Goal: Task Accomplishment & Management: Complete application form

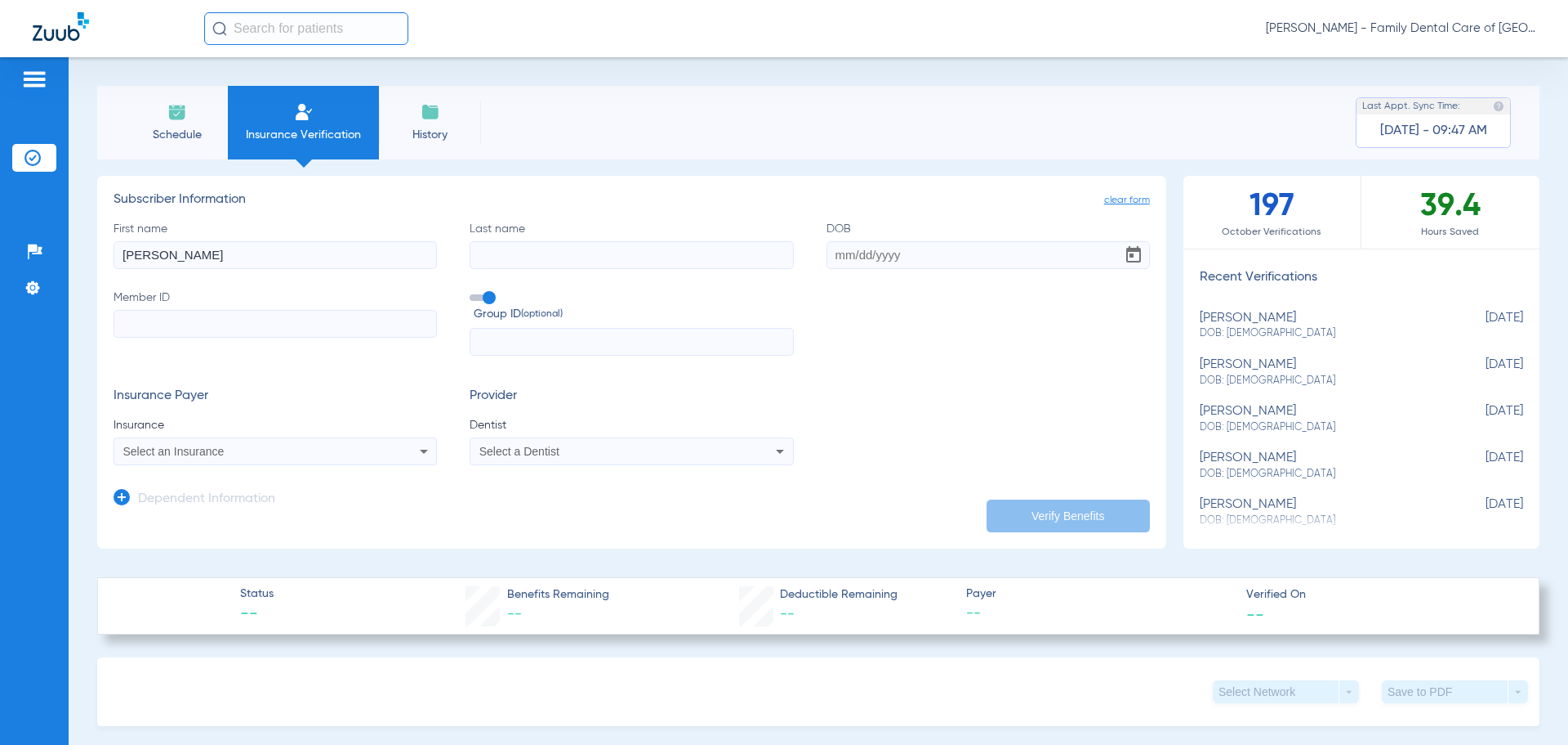
type input "[PERSON_NAME]"
type input "[DATE]"
paste input "902462143"
type input "902462143"
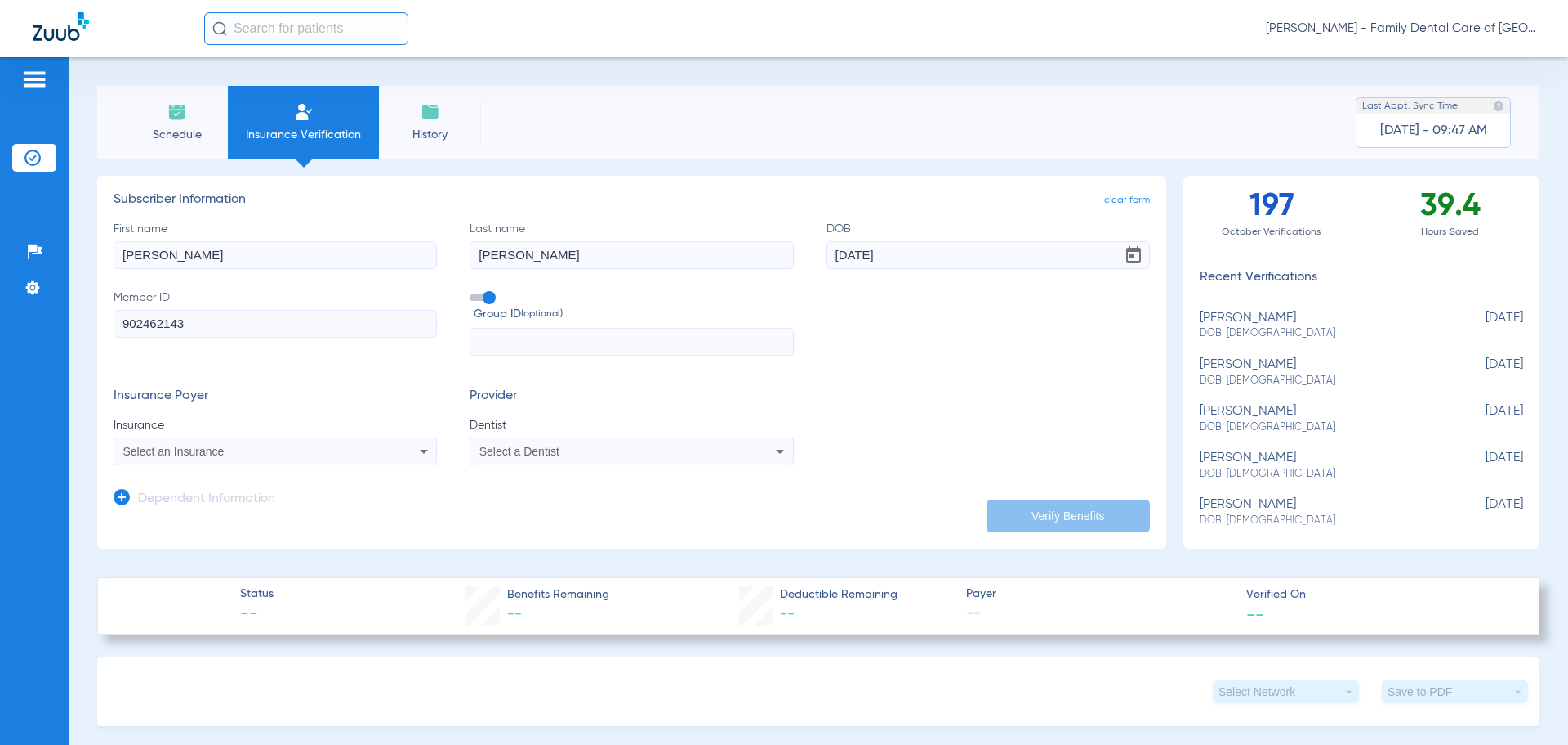
click at [513, 333] on input "text" at bounding box center [631, 342] width 323 height 28
click at [640, 342] on input "text" at bounding box center [631, 342] width 323 height 28
type input "545785"
click at [302, 441] on div "Select an Insurance" at bounding box center [275, 451] width 322 height 20
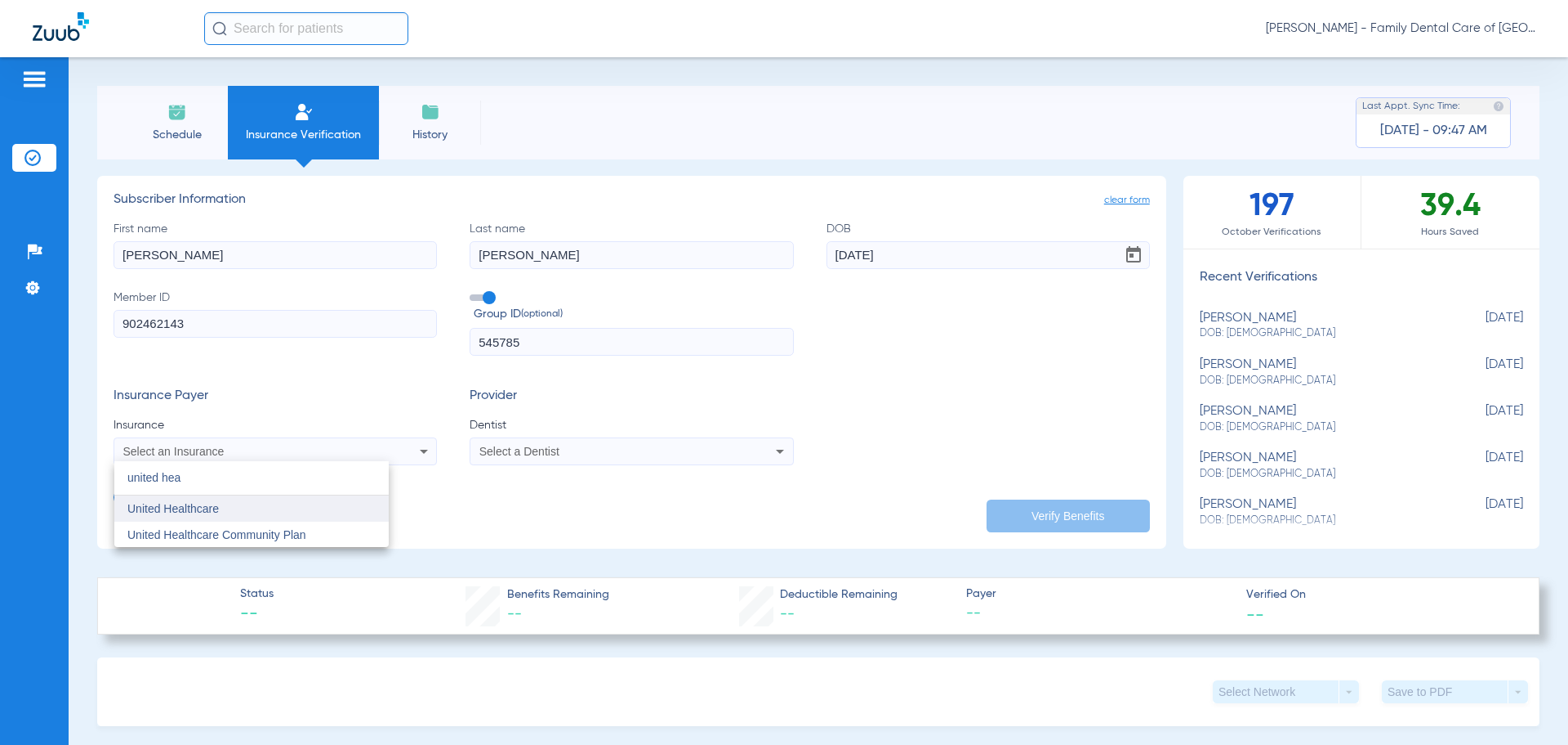
type input "united hea"
click at [180, 507] on span "United Healthcare" at bounding box center [173, 509] width 91 height 13
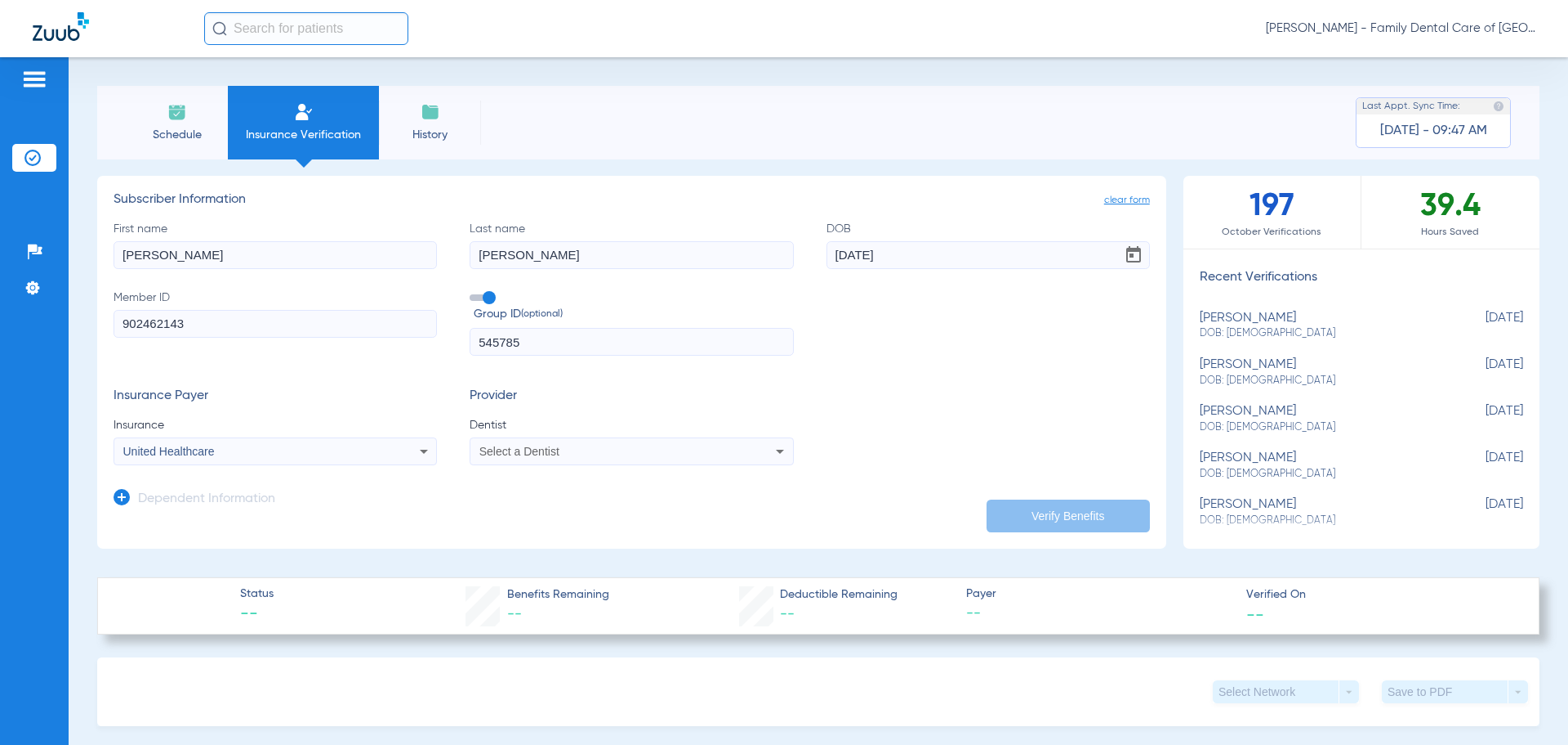
click at [614, 449] on div "Select a Dentist" at bounding box center [601, 451] width 244 height 12
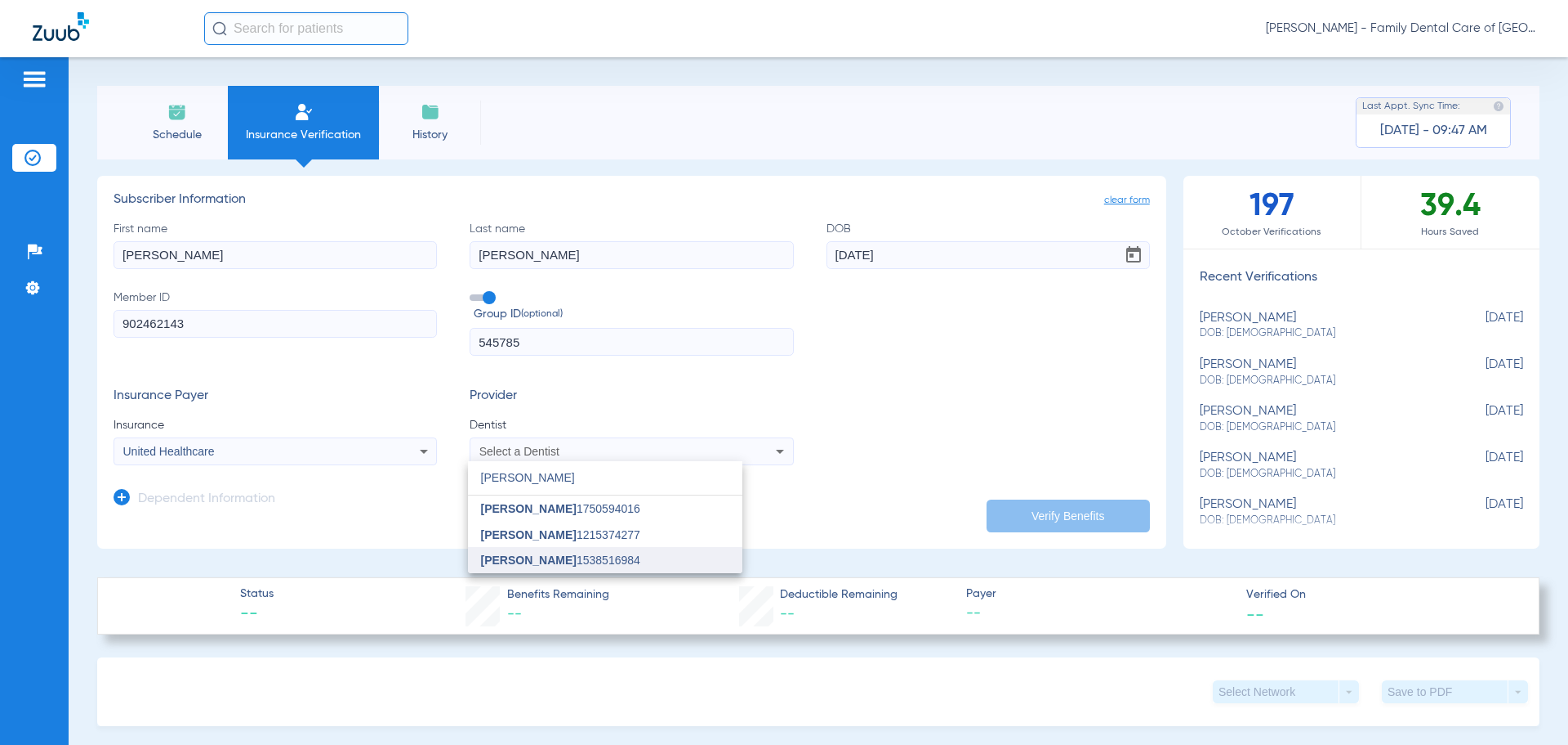
type input "[PERSON_NAME]"
click at [652, 552] on mat-option "[PERSON_NAME] 1538516984" at bounding box center [605, 560] width 275 height 26
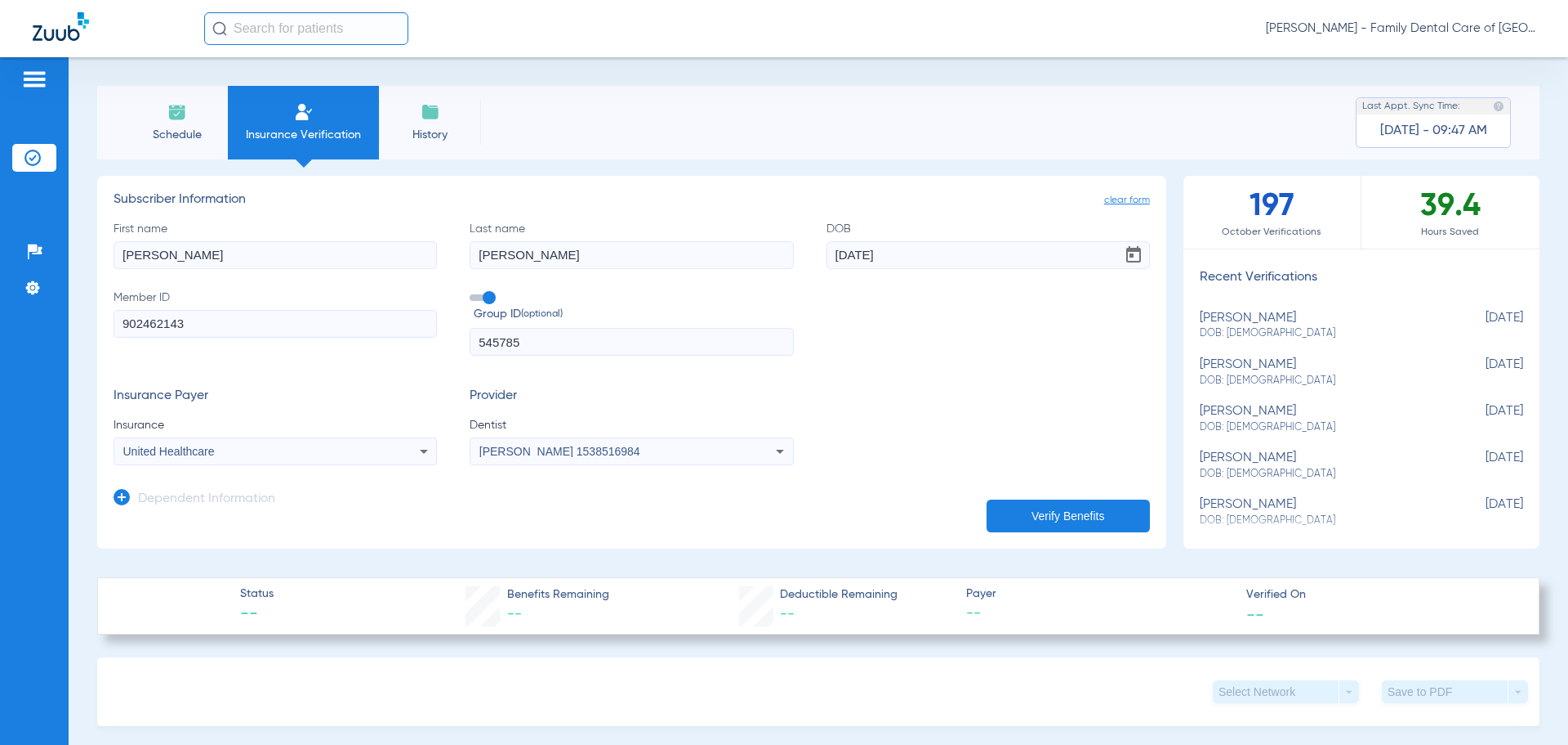
click at [915, 393] on div "Insurance Payer Insurance United Healthcare Provider Dentist [PERSON_NAME] 1538…" at bounding box center [632, 426] width 1037 height 77
click at [1018, 512] on button "Verify Benefits" at bounding box center [1068, 516] width 164 height 33
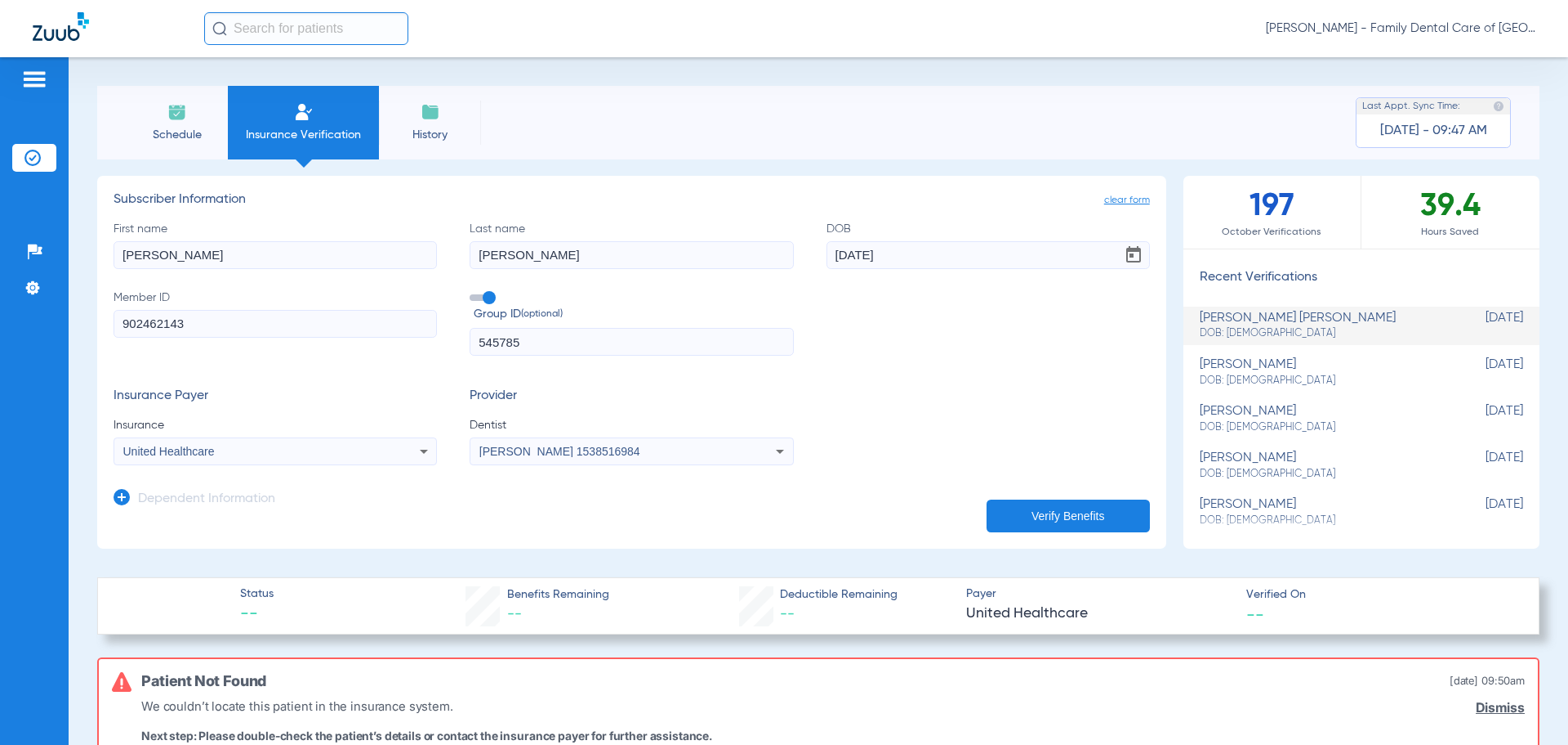
drag, startPoint x: 541, startPoint y: 342, endPoint x: 417, endPoint y: 341, distance: 124.0
click at [418, 340] on div "First name [PERSON_NAME] Last name [PERSON_NAME] [DEMOGRAPHIC_DATA] Member ID 9…" at bounding box center [632, 288] width 1037 height 136
click at [1079, 497] on app-dependent-form "Dependent Information" at bounding box center [632, 492] width 1037 height 55
click at [1076, 505] on button "Verify Benefits" at bounding box center [1068, 516] width 164 height 33
drag, startPoint x: 291, startPoint y: 256, endPoint x: -81, endPoint y: 269, distance: 372.2
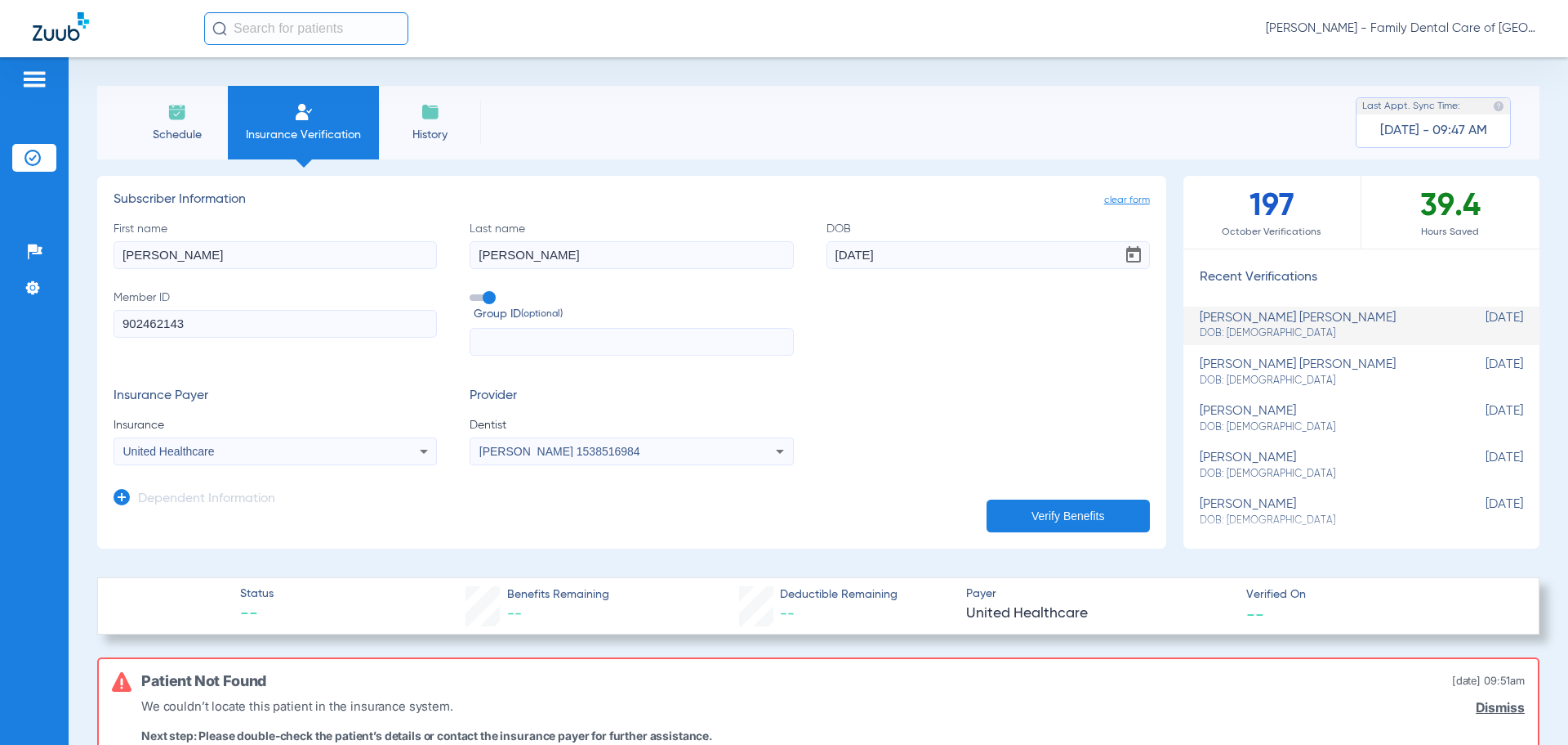
click at [0, 269] on html "[PERSON_NAME] - Family Dental Care of Champaign Patients Insurance Verification…" at bounding box center [784, 372] width 1568 height 745
type input "[PERSON_NAME]"
type input "[DATE]"
click at [128, 497] on icon at bounding box center [122, 497] width 16 height 16
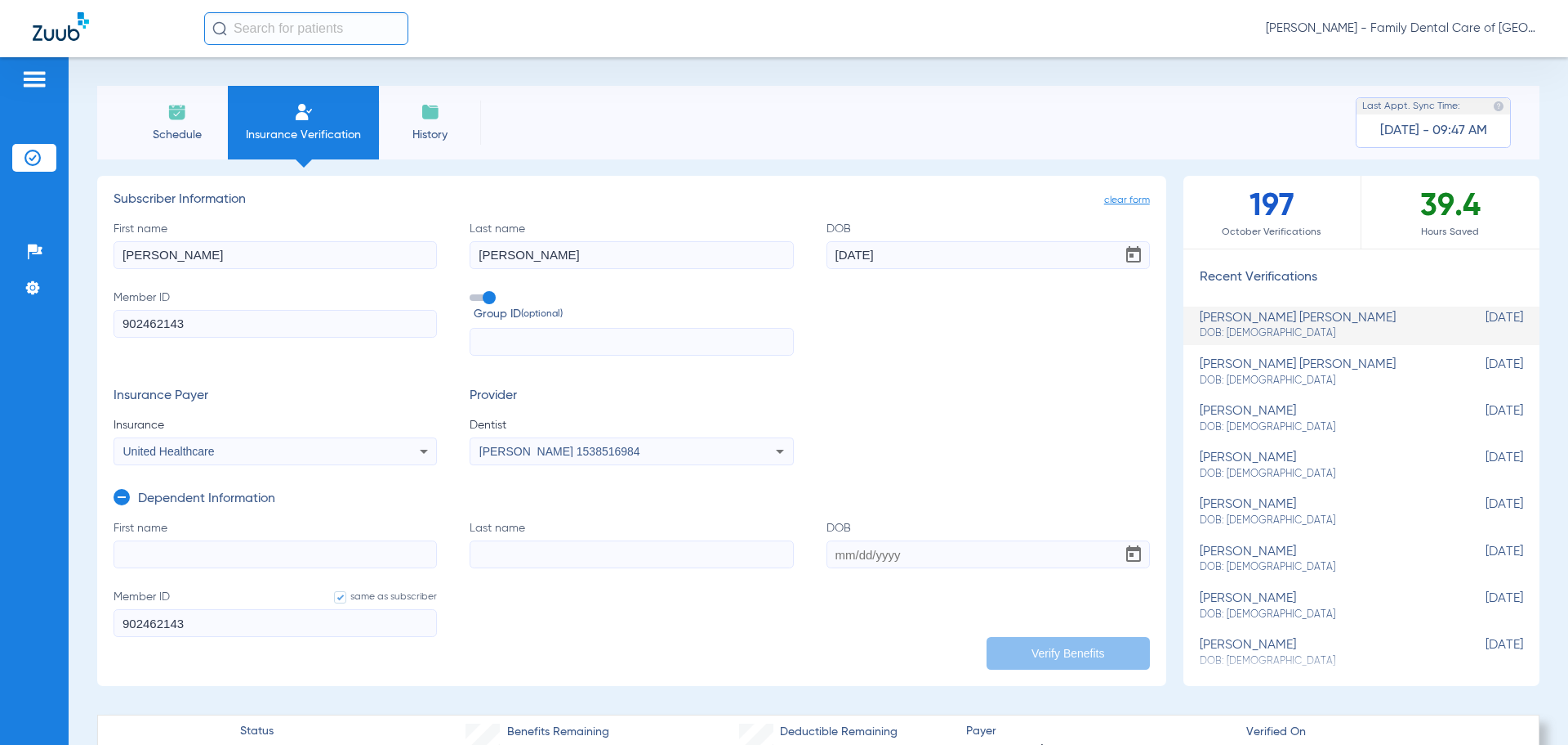
click at [552, 615] on form "First name Last name DOB Member ID same as subscriber 902462143" at bounding box center [632, 589] width 1037 height 137
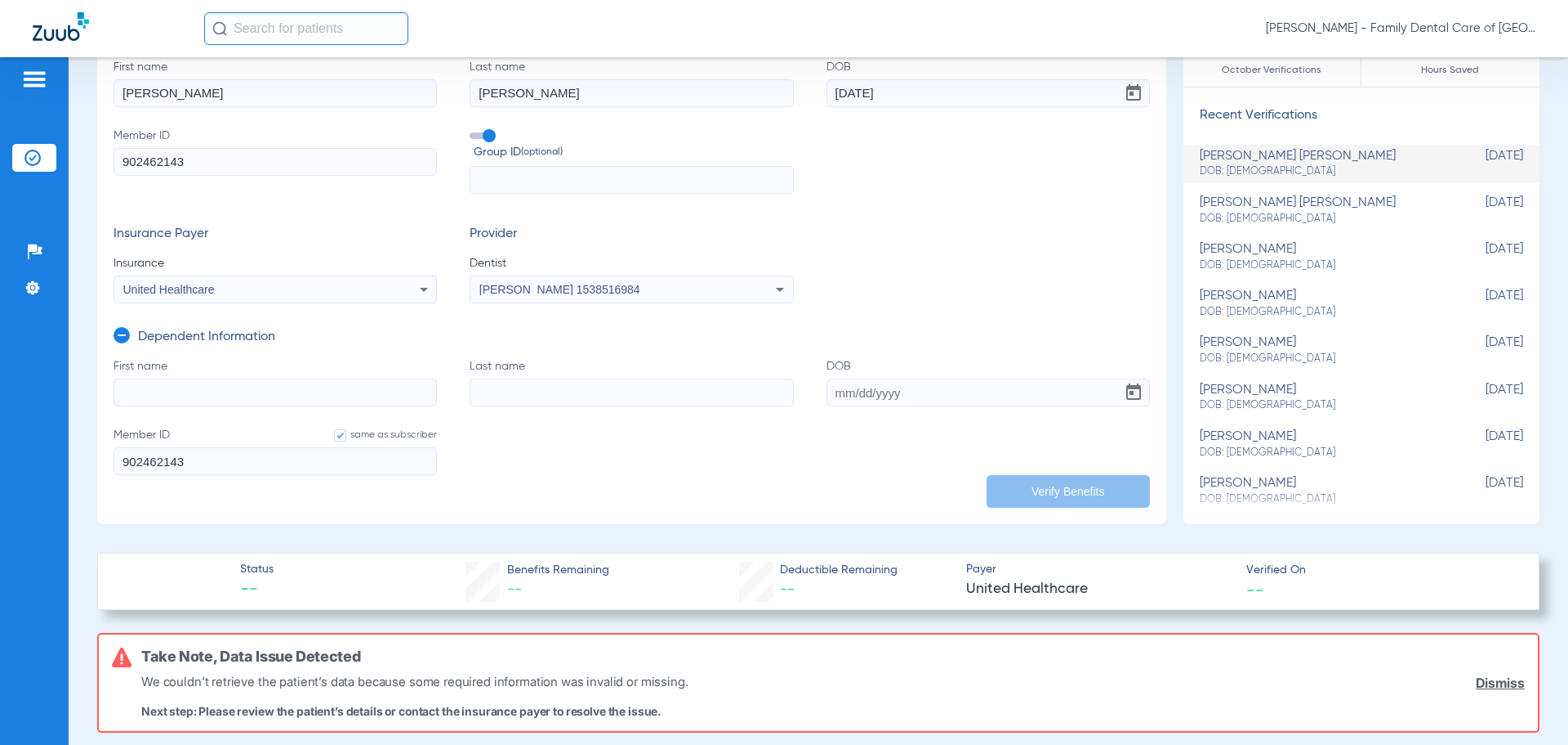
scroll to position [164, 0]
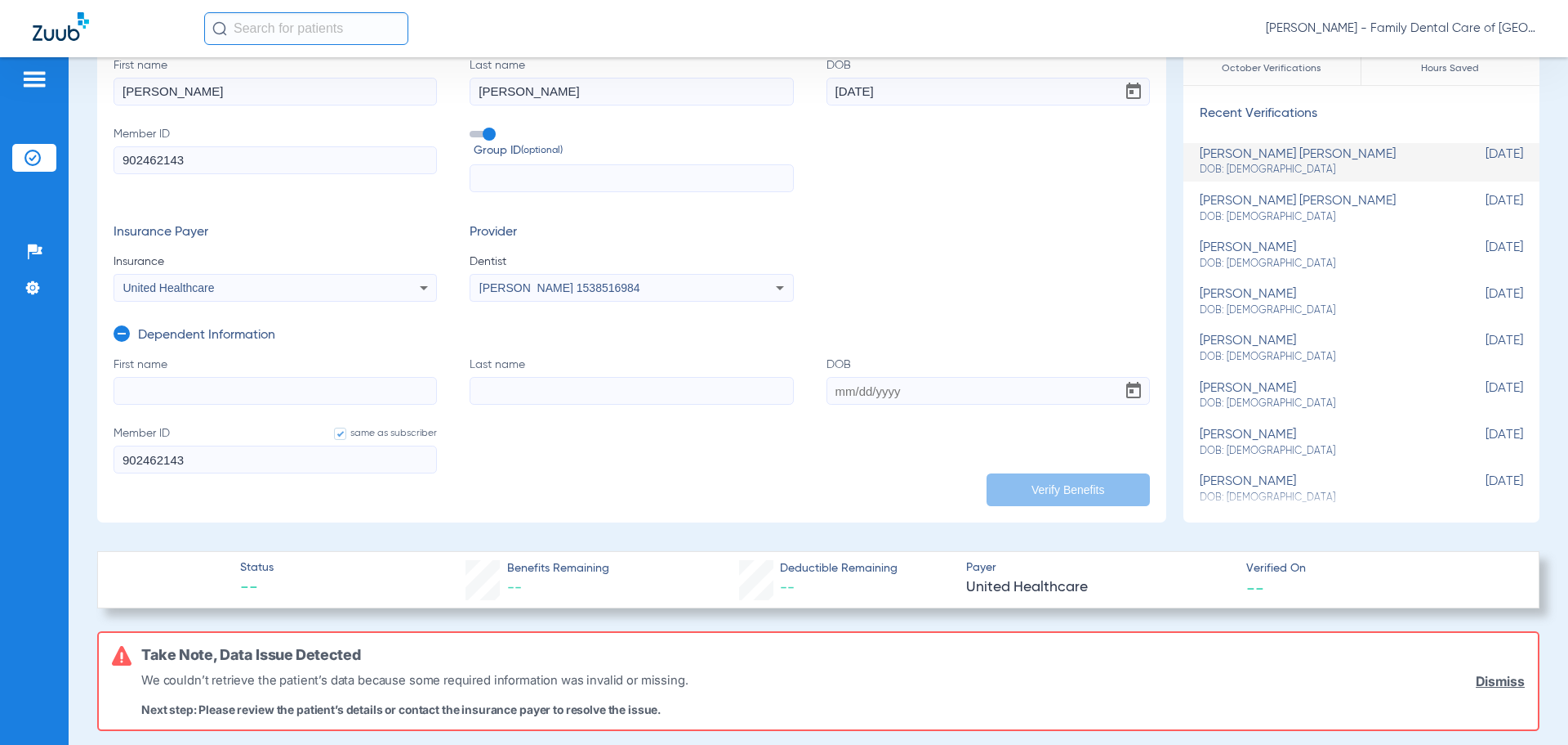
click at [159, 383] on input "First name" at bounding box center [275, 391] width 323 height 28
type input "[PERSON_NAME]"
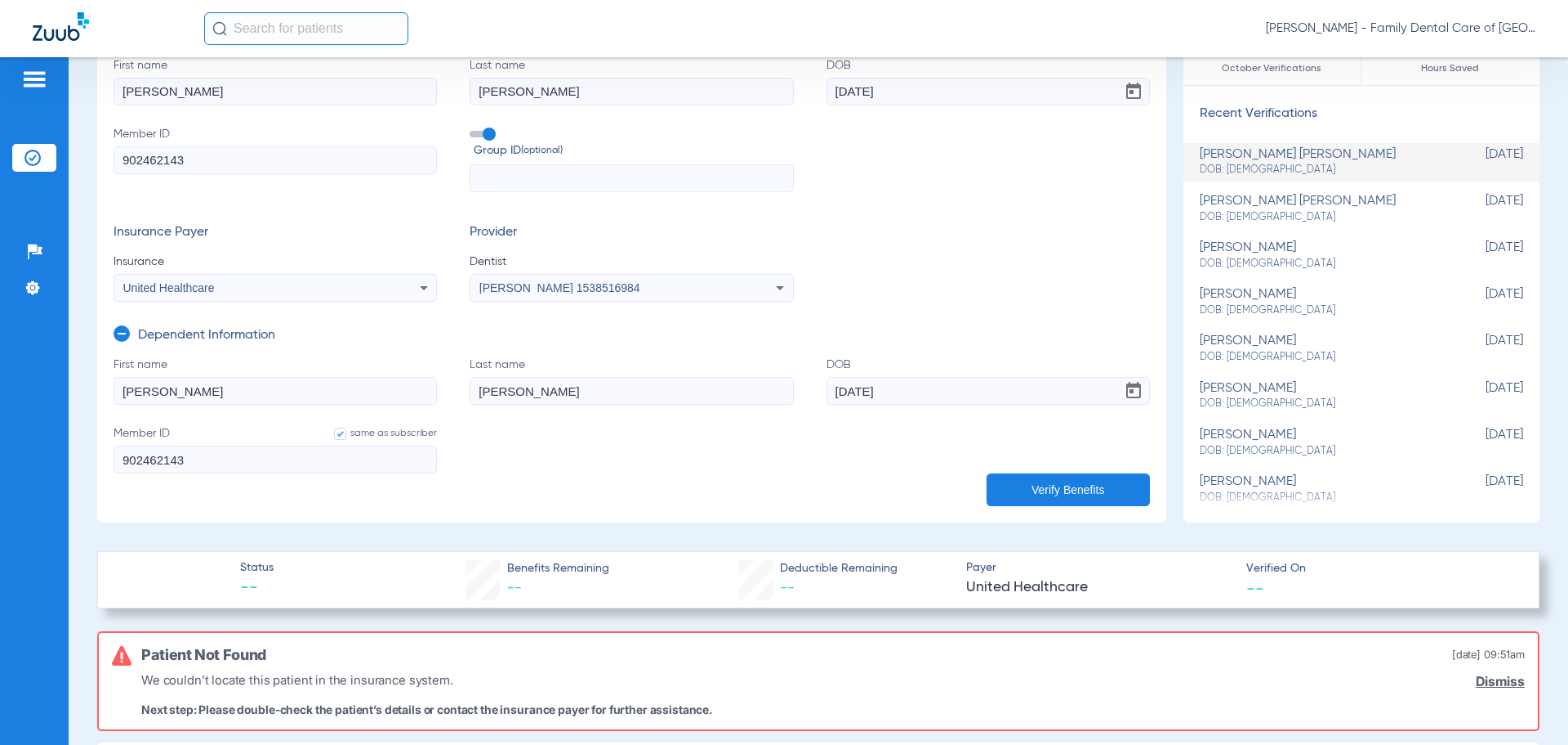
click at [655, 465] on form "First name [PERSON_NAME] Last name [PERSON_NAME] [DEMOGRAPHIC_DATA] Member ID s…" at bounding box center [632, 425] width 1037 height 137
click at [1056, 491] on button "Verify Benefits" at bounding box center [1068, 490] width 164 height 33
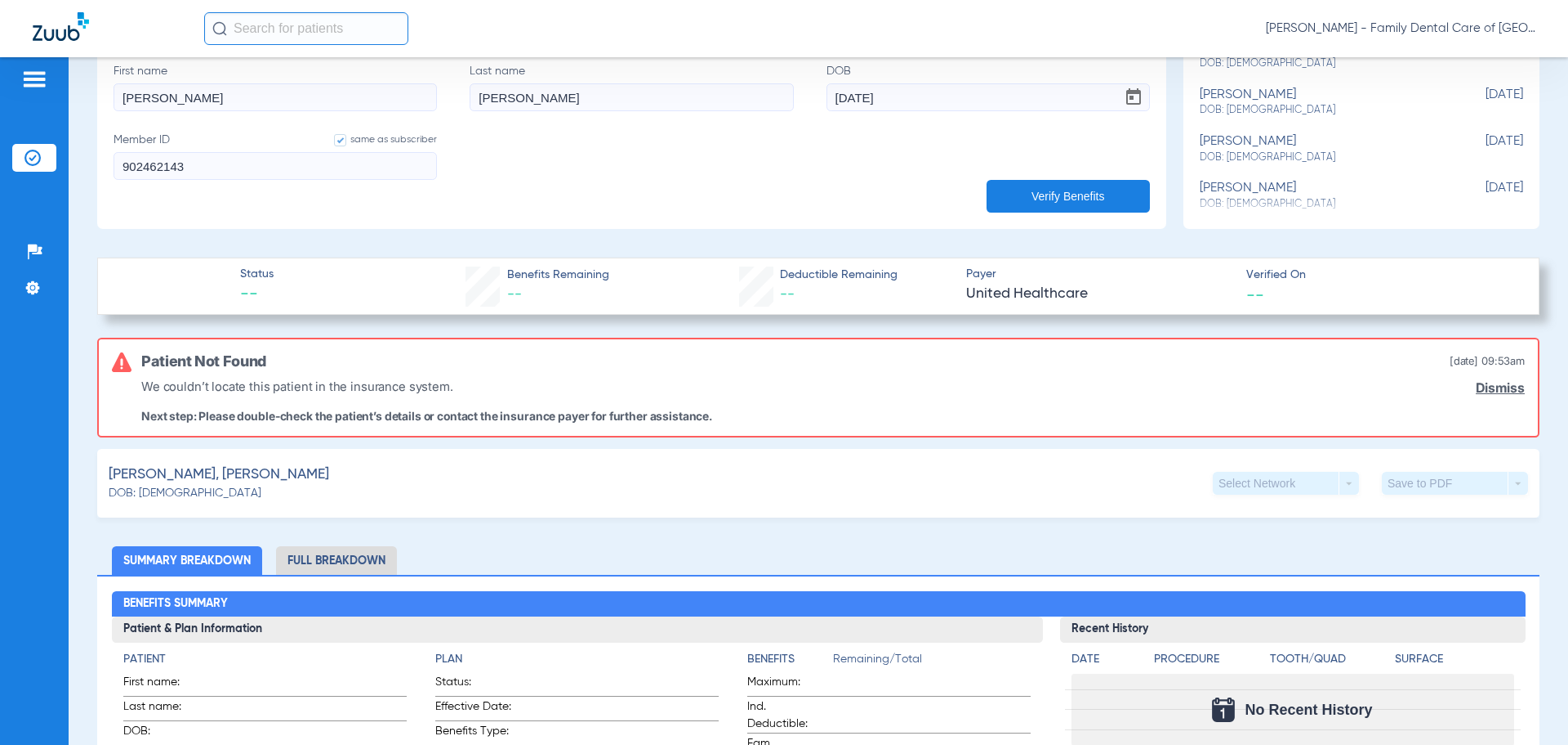
scroll to position [491, 0]
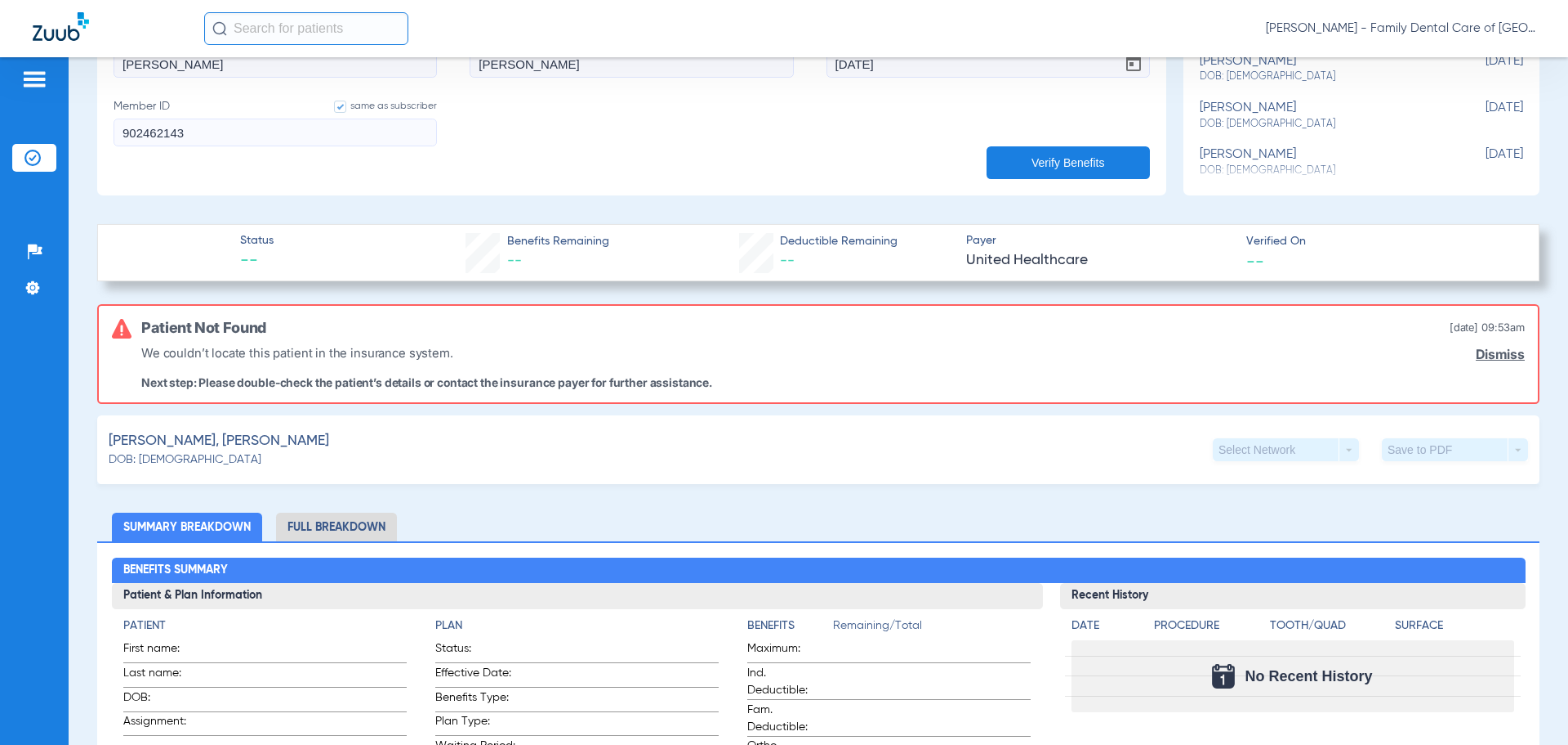
click at [1105, 161] on button "Verify Benefits" at bounding box center [1068, 163] width 164 height 33
click at [274, 463] on div "[PERSON_NAME], [PERSON_NAME] DOB: [DEMOGRAPHIC_DATA] Select Network arrow_drop_…" at bounding box center [819, 449] width 1443 height 68
click at [1482, 347] on link "Dismiss" at bounding box center [1501, 354] width 49 height 16
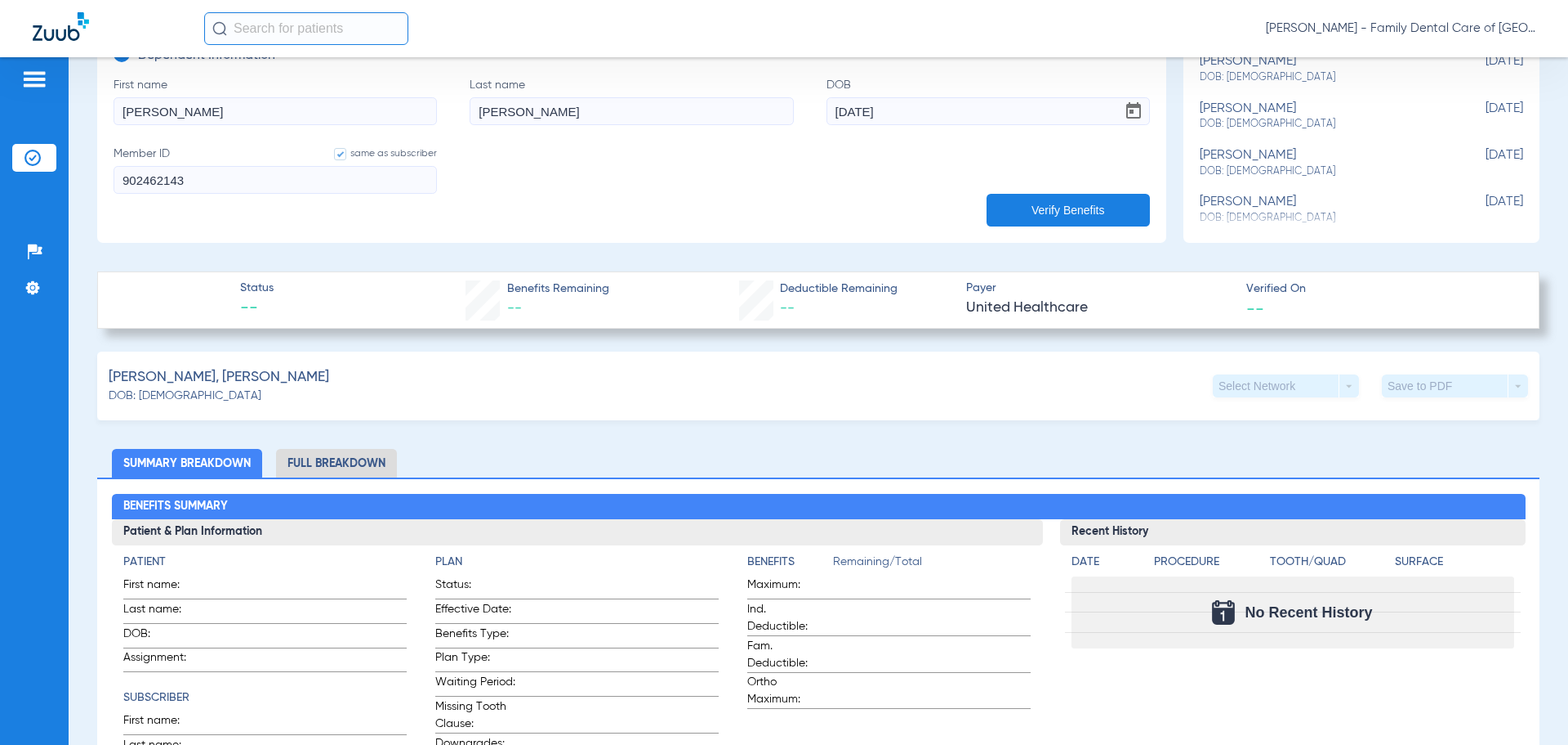
scroll to position [327, 0]
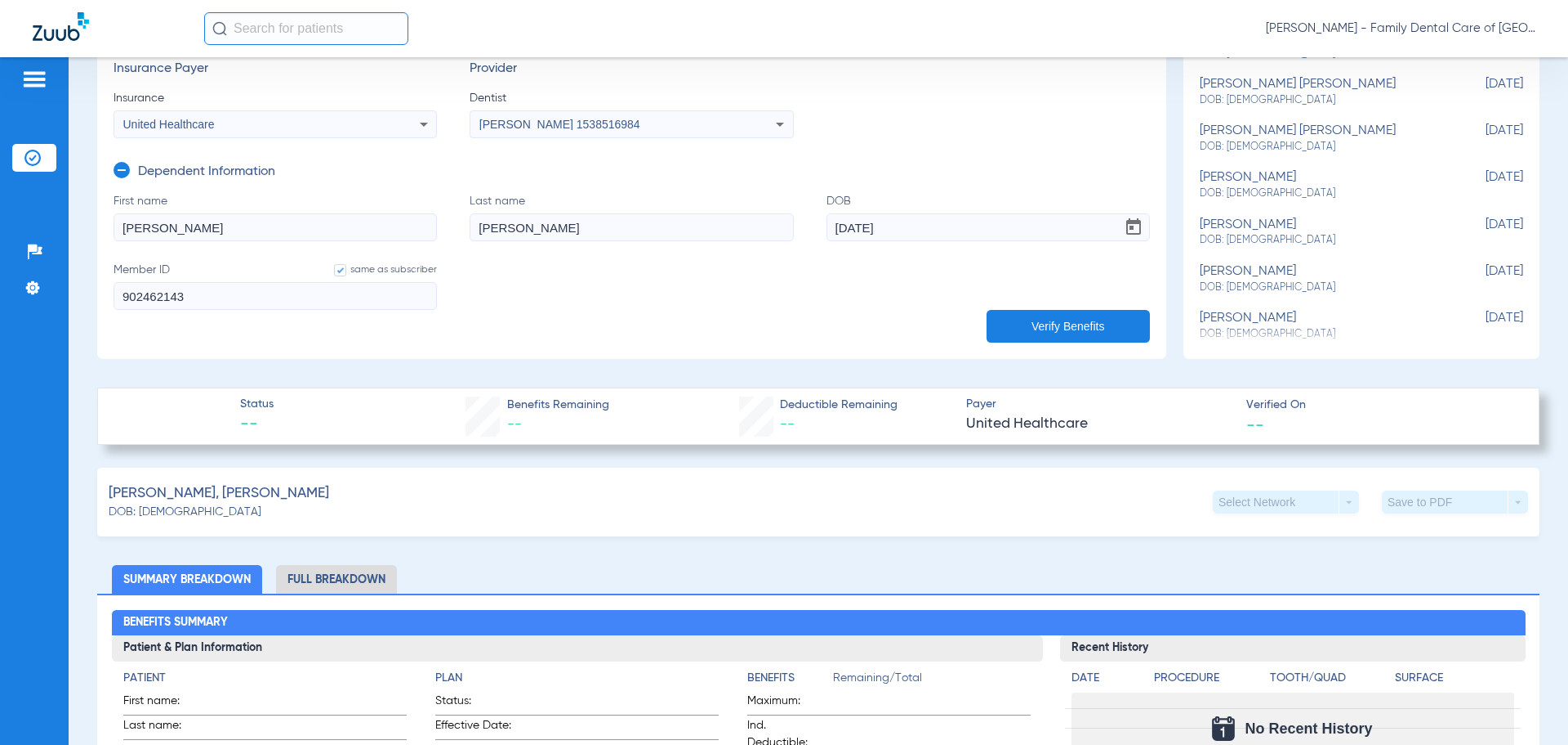
click at [627, 223] on input "[PERSON_NAME]" at bounding box center [631, 227] width 323 height 28
click at [858, 222] on input "[DATE]" at bounding box center [988, 227] width 323 height 28
type input "[DATE]"
click at [1029, 338] on button "Verify Benefits" at bounding box center [1068, 326] width 164 height 33
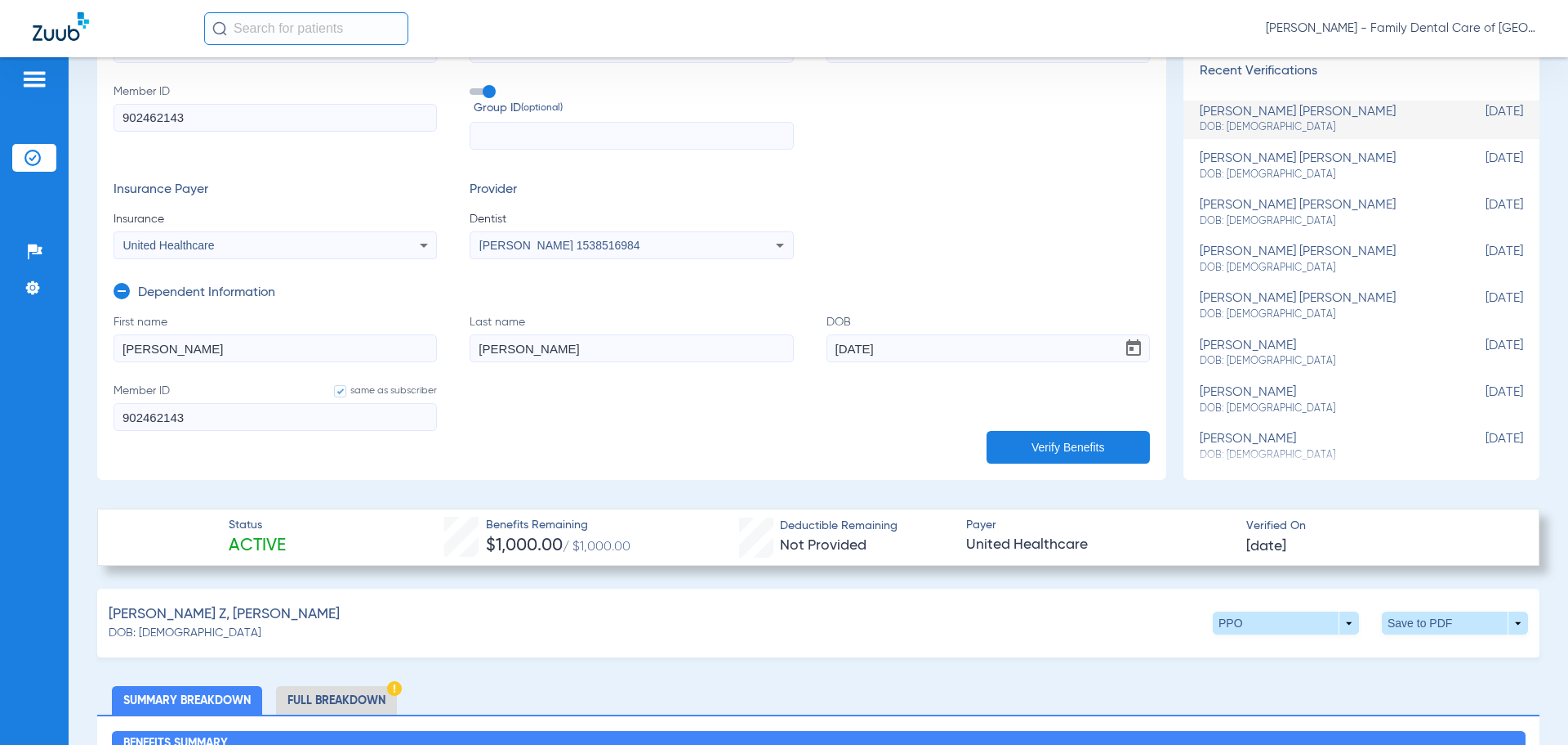
scroll to position [0, 0]
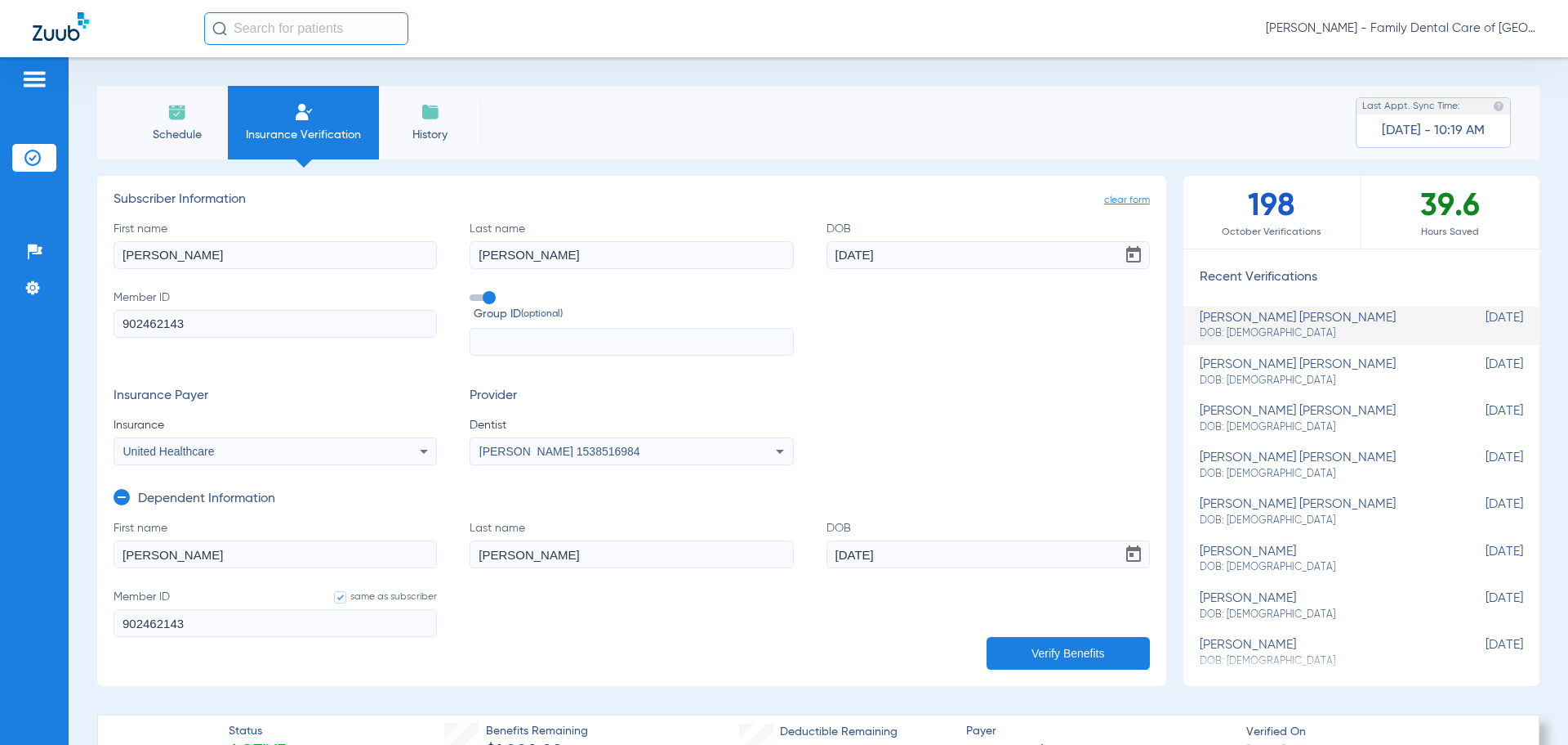
click at [1111, 201] on span "clear form" at bounding box center [1127, 200] width 46 height 16
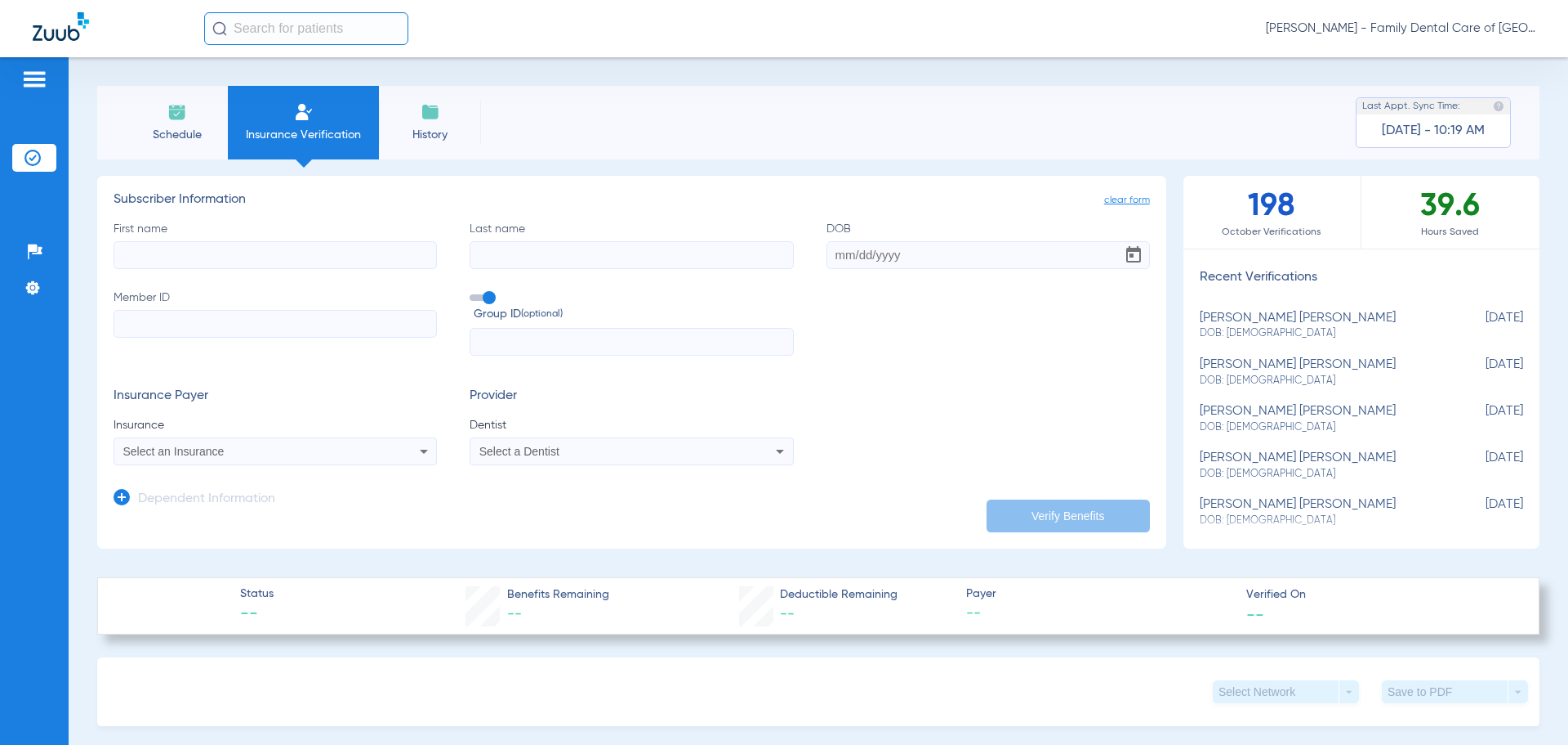
click at [251, 258] on input "First name" at bounding box center [275, 255] width 323 height 28
type input "kayna"
type input "akbar"
type input "[DATE]"
type input "50909155"
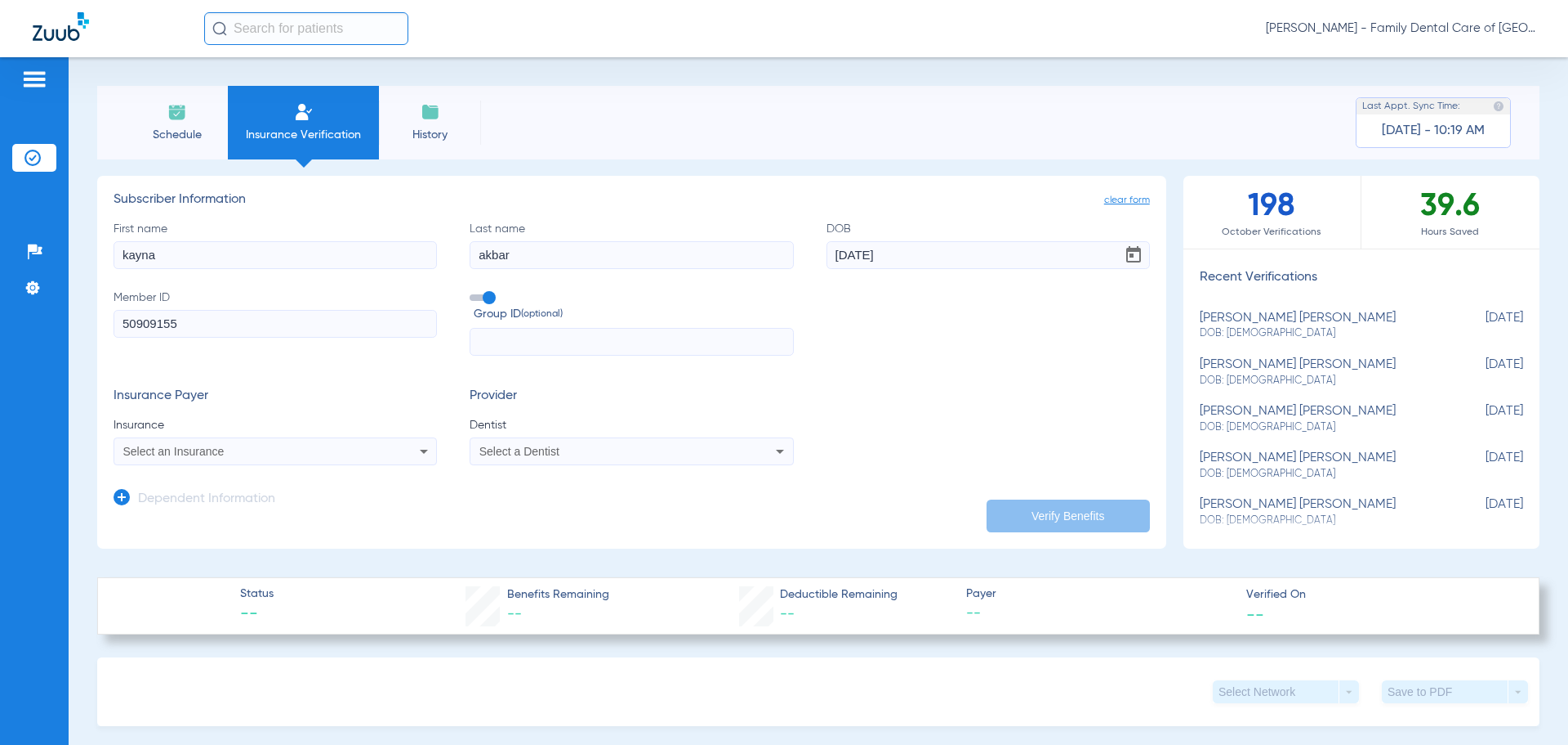
click at [406, 438] on app-form-autocomplete "Insurance Select an Insurance" at bounding box center [275, 440] width 323 height 49
click at [404, 448] on div "Select an Insurance" at bounding box center [275, 451] width 322 height 20
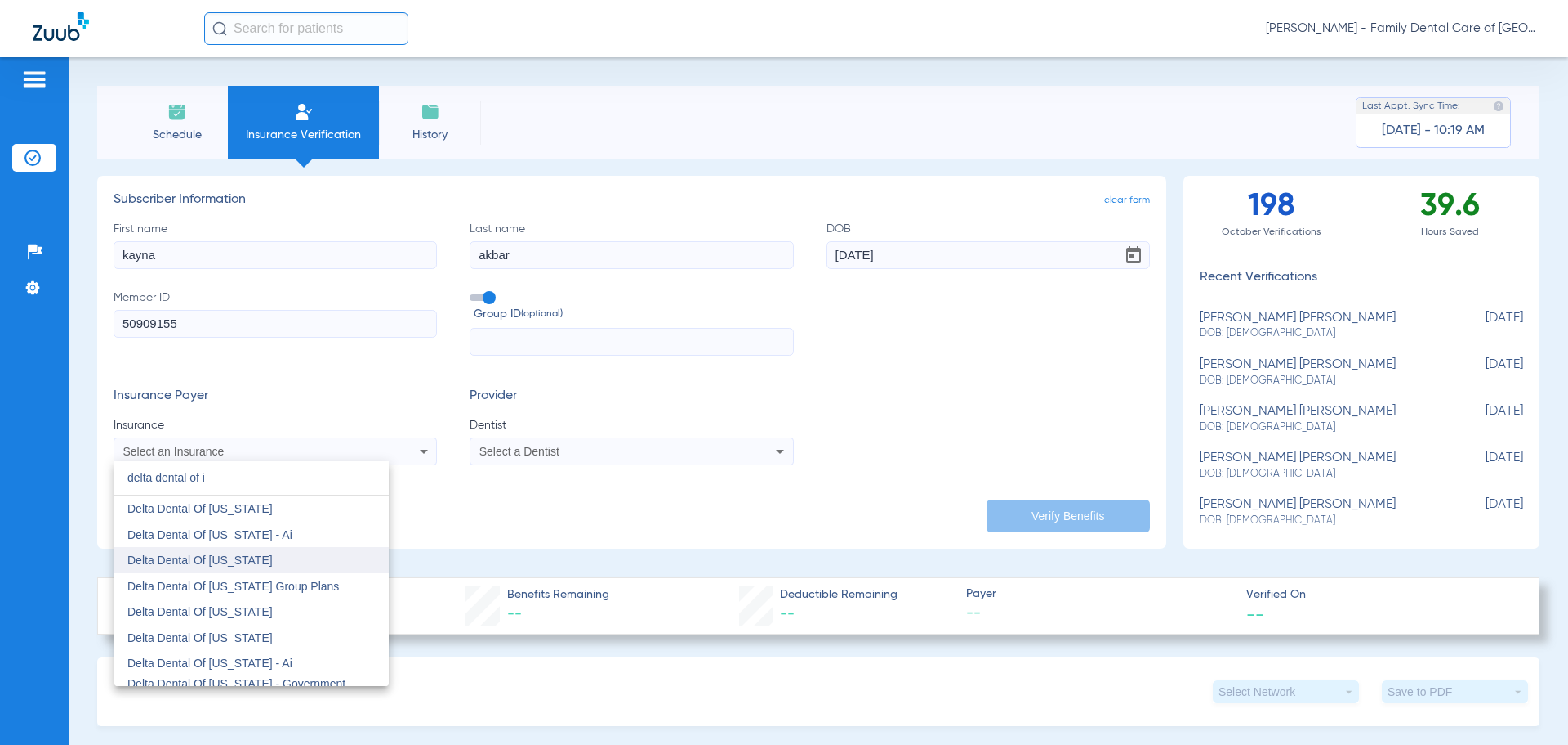
type input "delta dental of i"
click at [262, 562] on mat-option "Delta Dental Of [US_STATE]" at bounding box center [252, 560] width 275 height 26
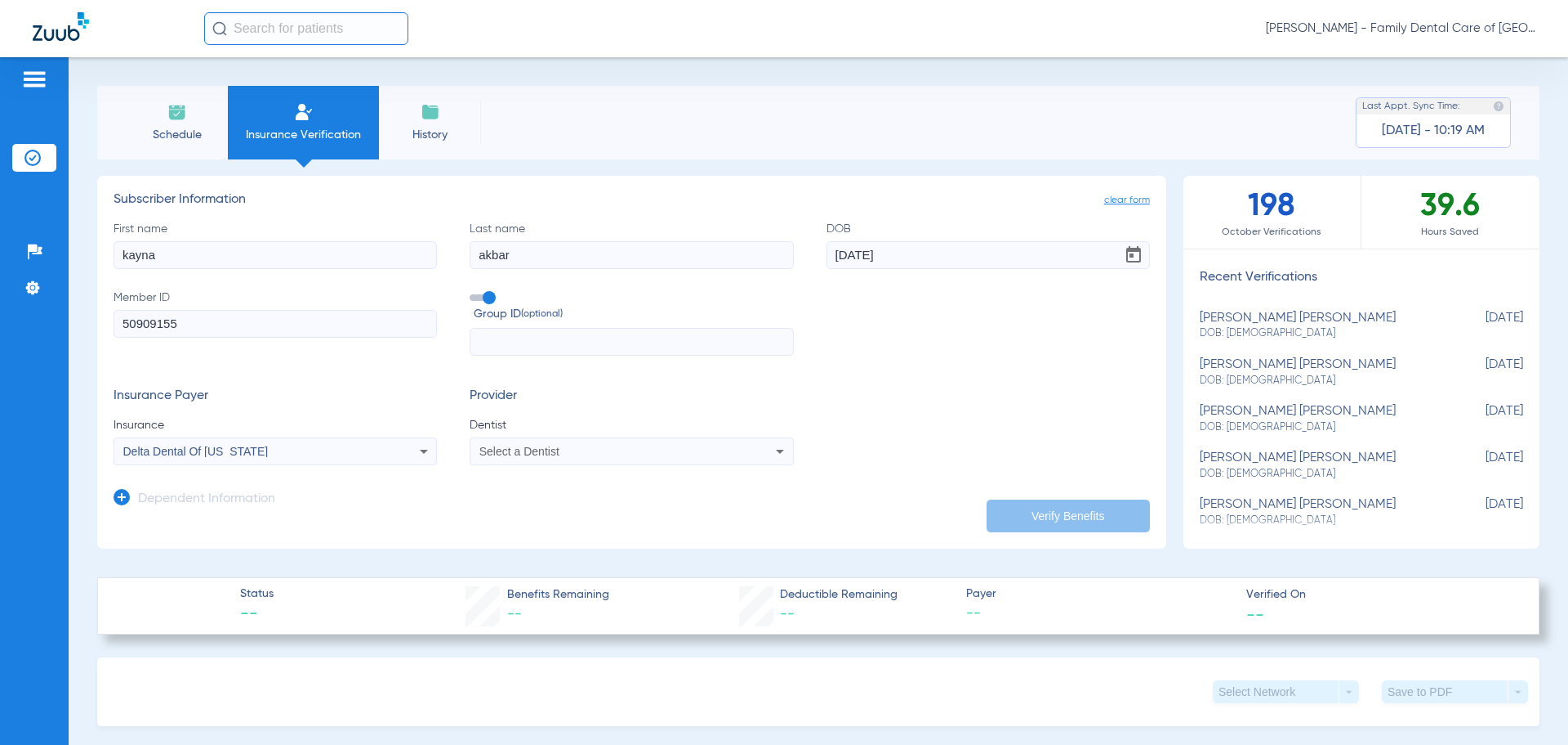
click at [590, 454] on div "Select a Dentist" at bounding box center [601, 451] width 244 height 12
type input "ale"
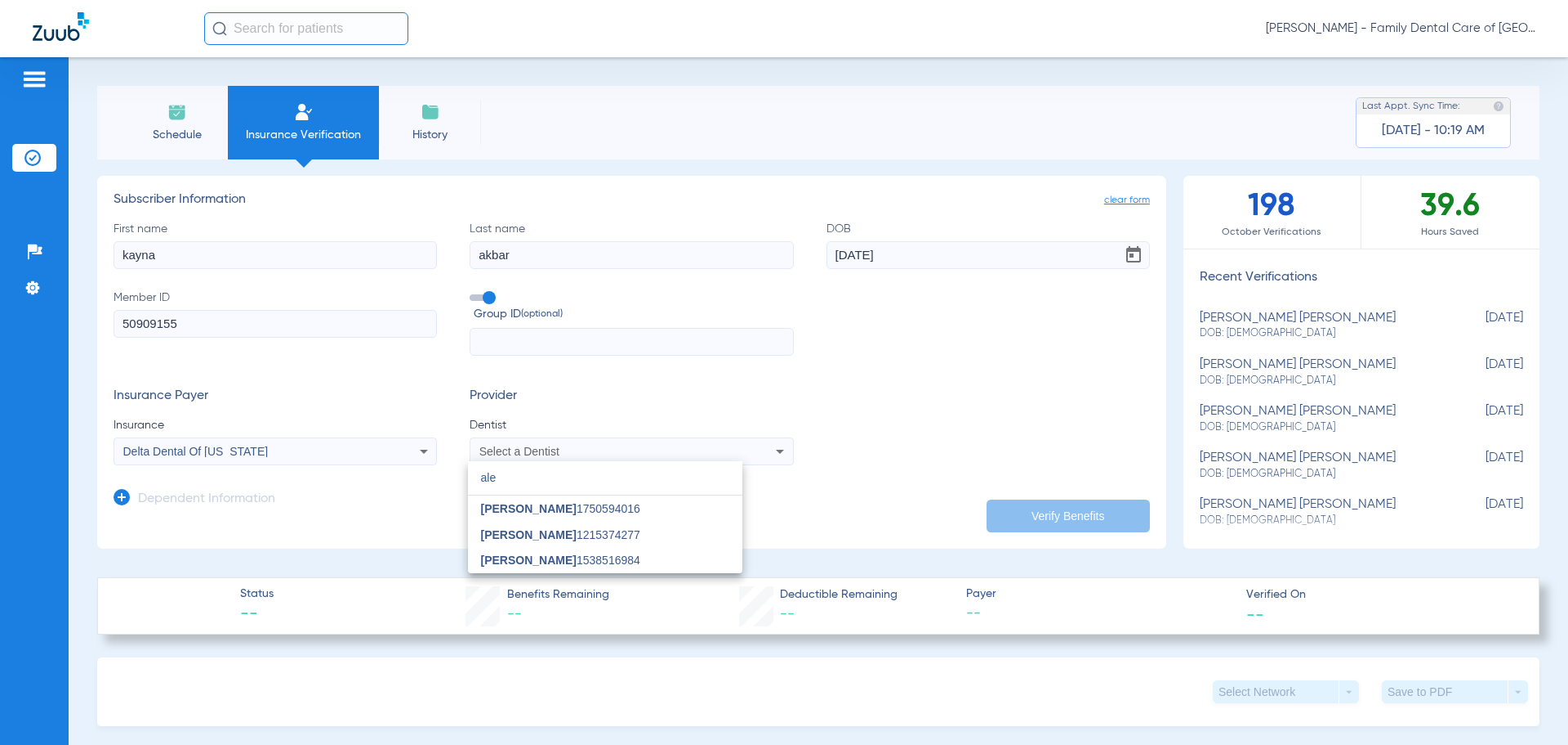
drag, startPoint x: 626, startPoint y: 556, endPoint x: 1019, endPoint y: 480, distance: 400.3
click at [632, 557] on span "[PERSON_NAME] 1538516984" at bounding box center [561, 560] width 160 height 12
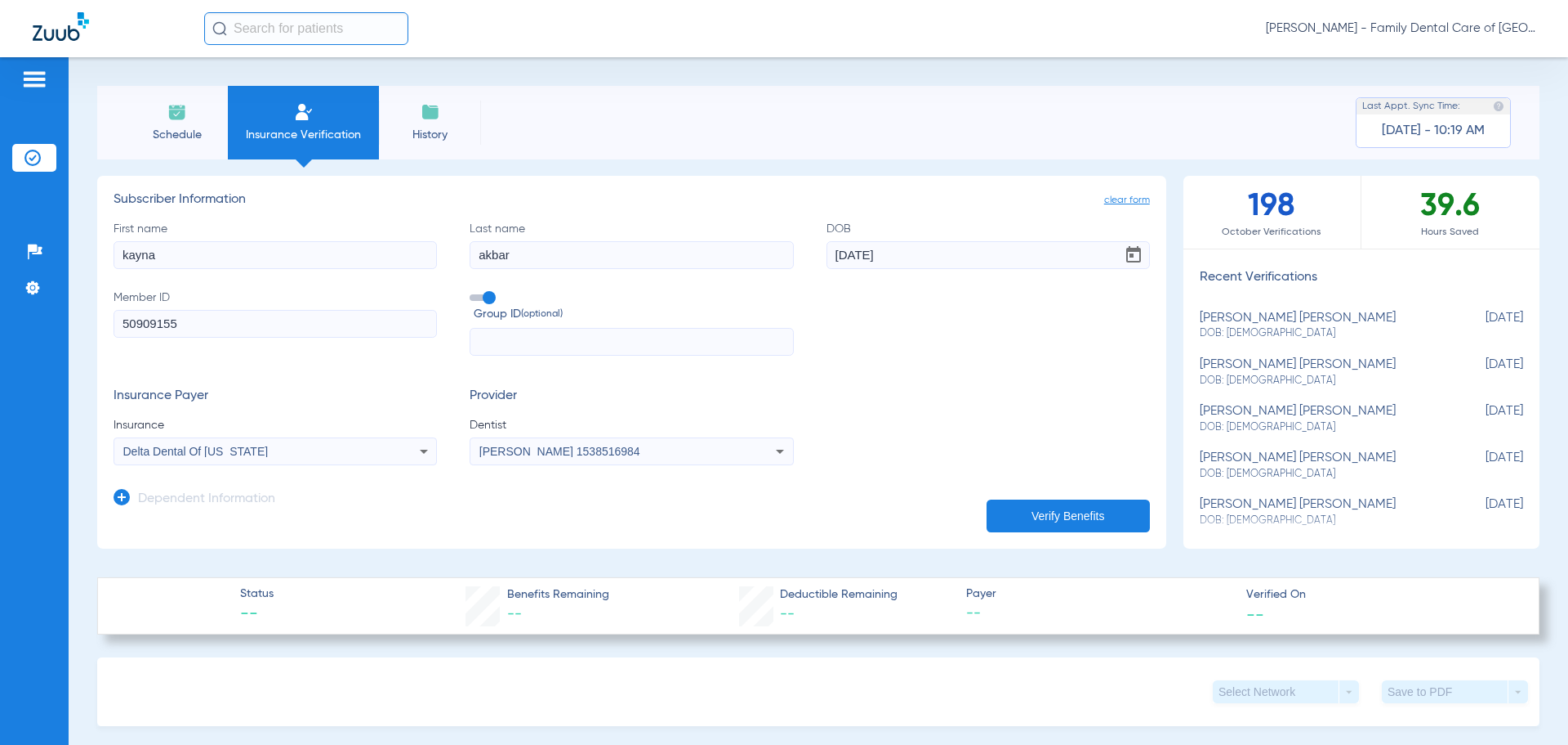
click at [1092, 509] on button "Verify Benefits" at bounding box center [1068, 516] width 164 height 33
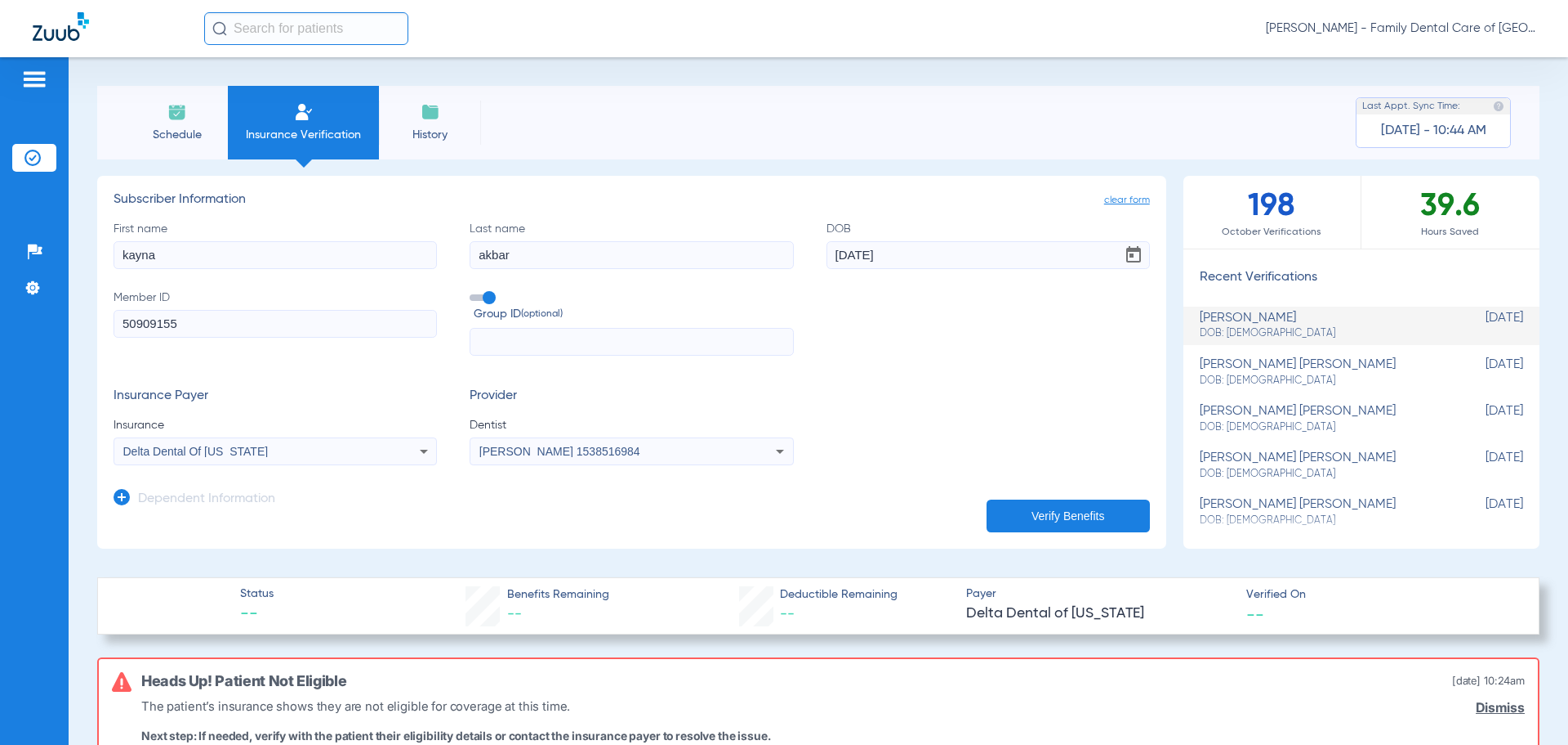
click at [1106, 203] on span "clear form" at bounding box center [1127, 200] width 46 height 16
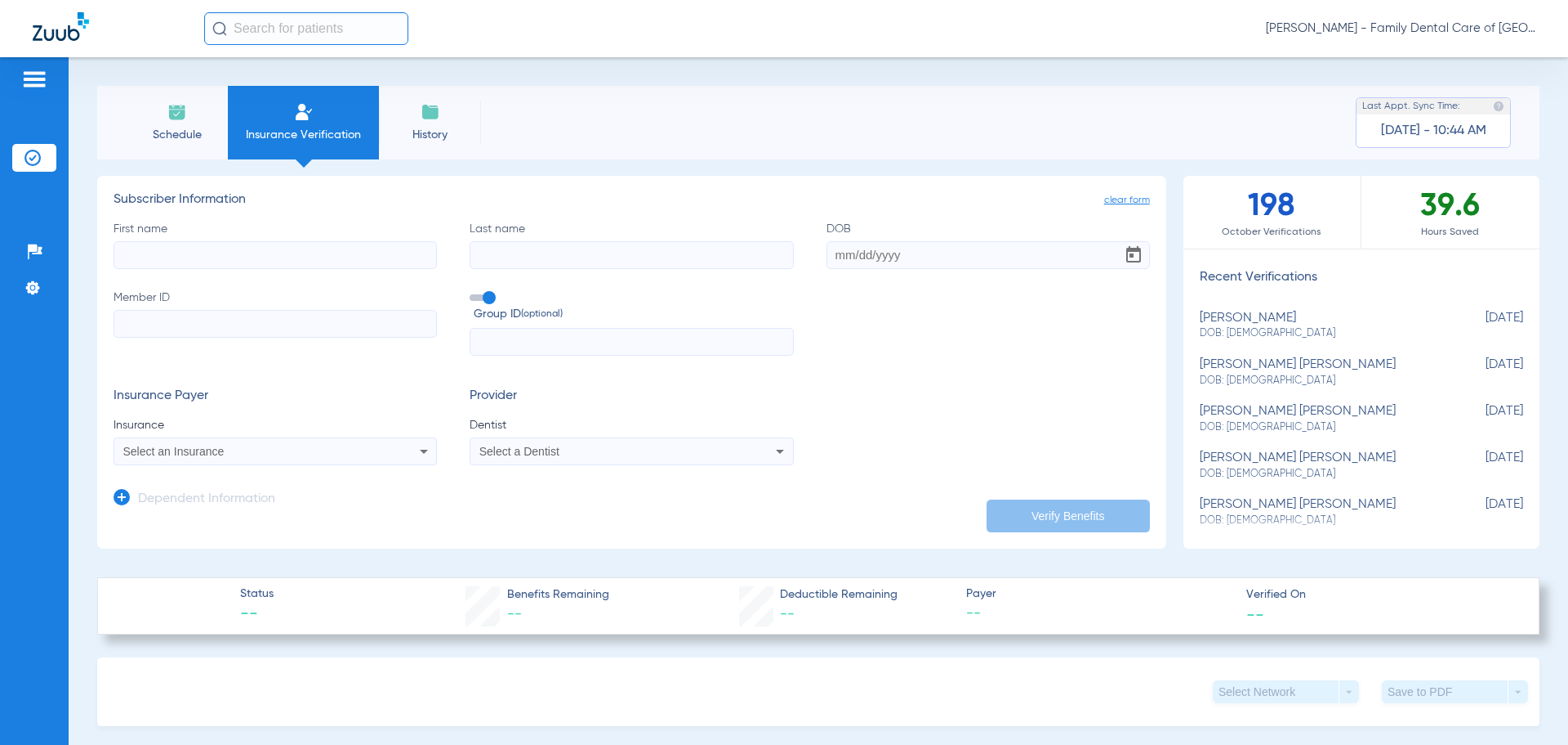
click at [223, 263] on input "First name" at bounding box center [275, 255] width 323 height 28
type input "[PERSON_NAME]"
type input "[DATE]"
click at [217, 332] on input "Member ID Required" at bounding box center [275, 324] width 323 height 28
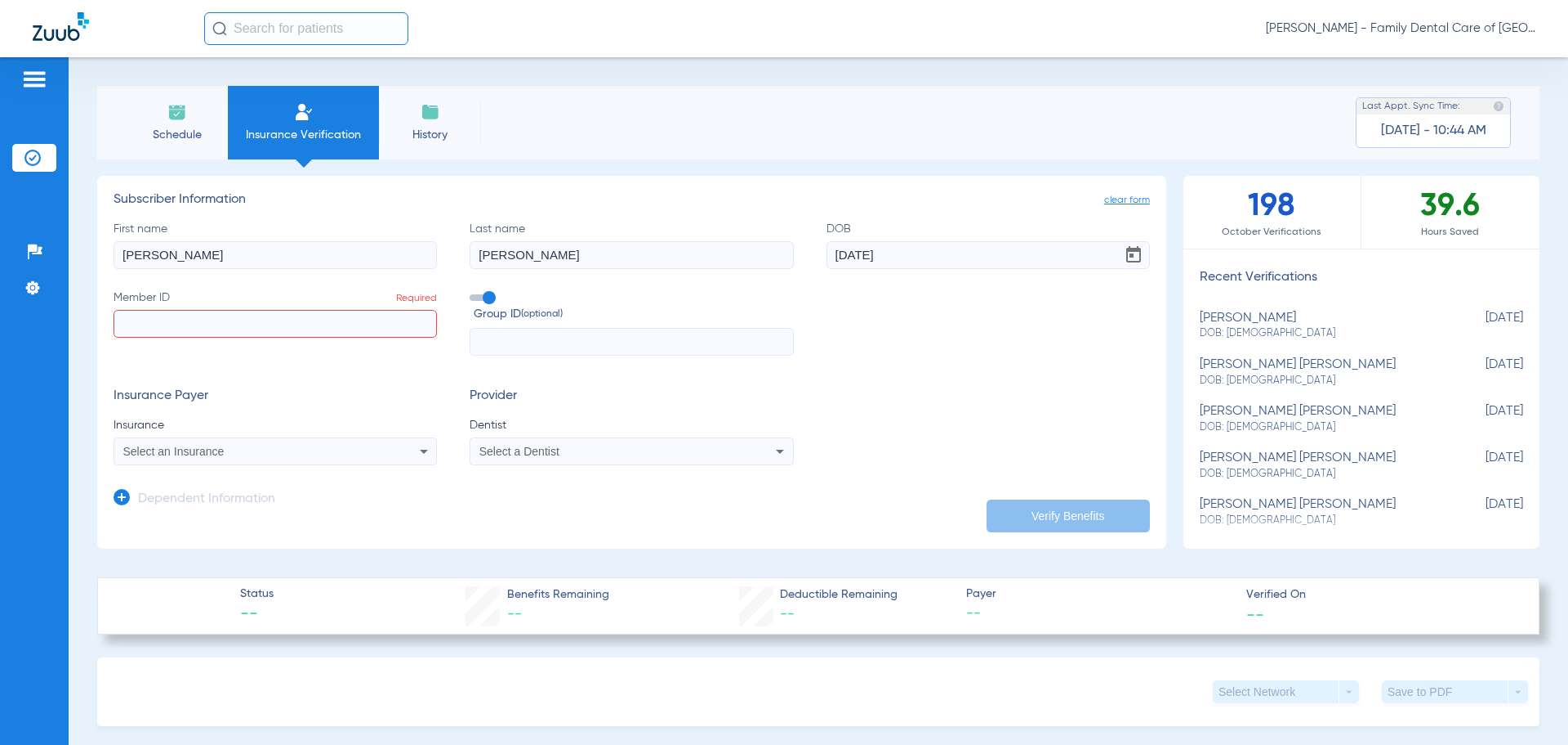
paste input "902462143"
type input "902462143"
click at [542, 345] on input "text" at bounding box center [631, 342] width 323 height 28
click at [299, 454] on div "Select an Insurance" at bounding box center [245, 451] width 244 height 12
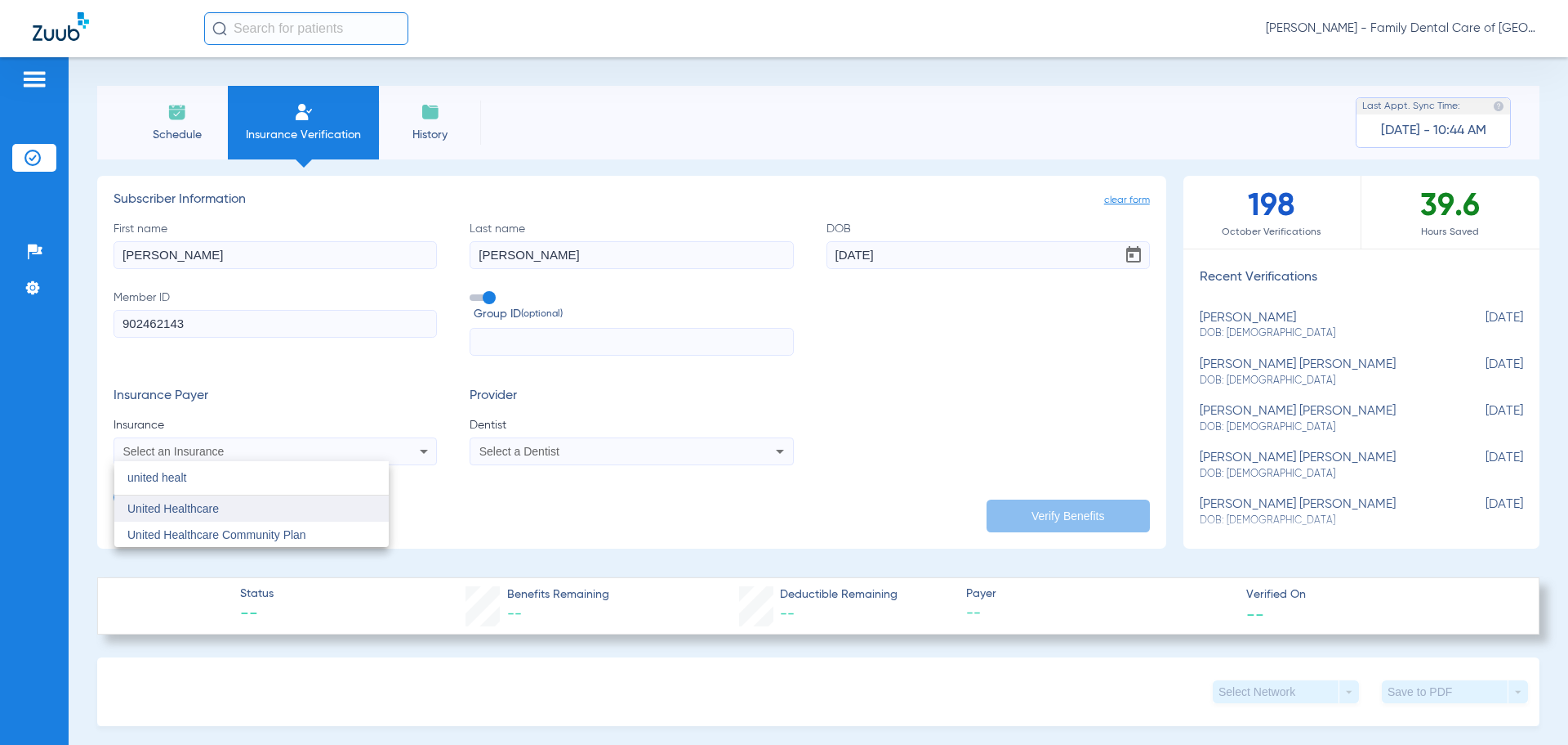
type input "united healt"
click at [228, 510] on mat-option "United Healthcare" at bounding box center [252, 509] width 275 height 26
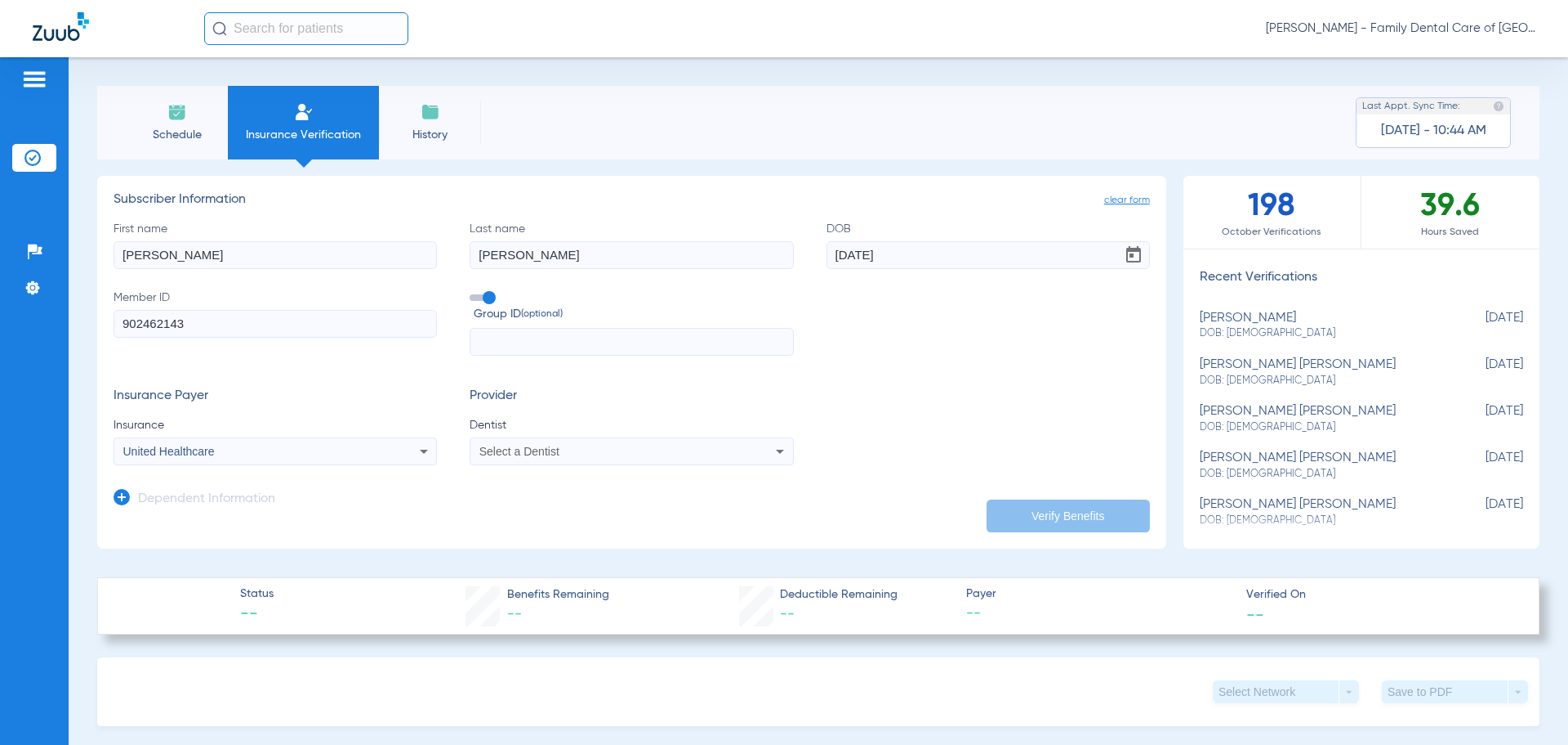
click at [508, 453] on span "Select a Dentist" at bounding box center [519, 451] width 80 height 13
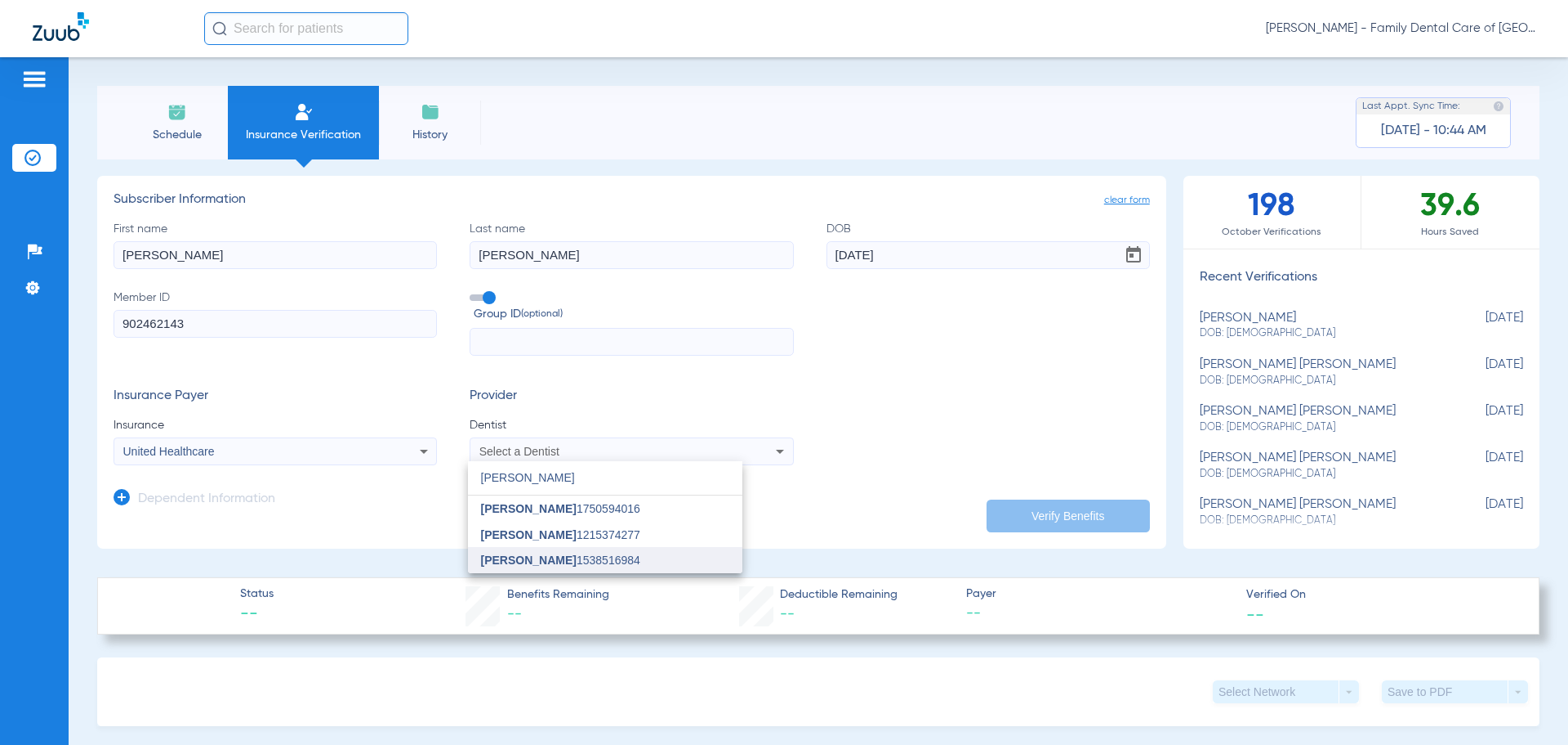
type input "[PERSON_NAME]"
drag, startPoint x: 601, startPoint y: 553, endPoint x: 614, endPoint y: 545, distance: 15.3
click at [602, 552] on mat-option "[PERSON_NAME] 1538516984" at bounding box center [605, 560] width 275 height 26
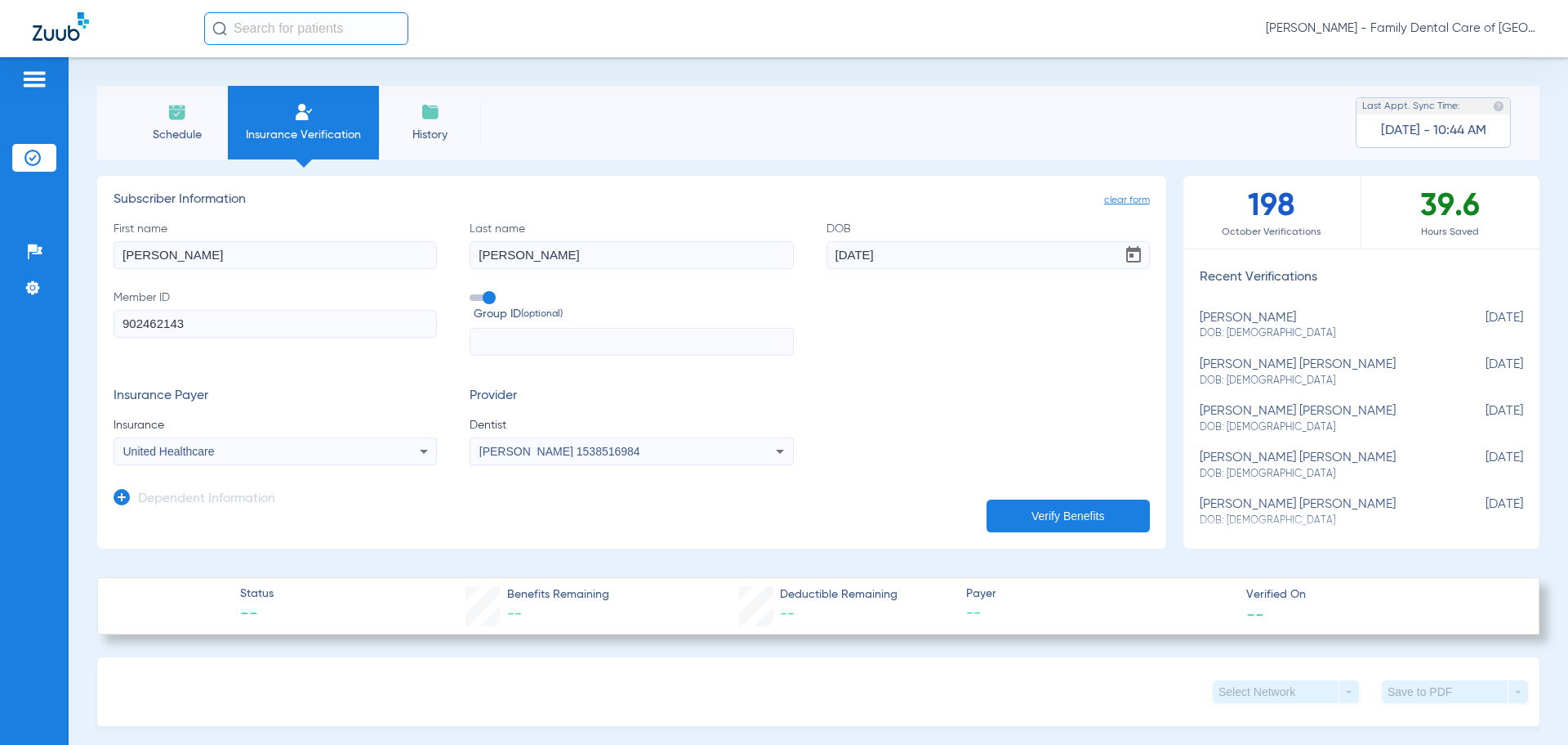
click at [236, 492] on h3 "Dependent Information" at bounding box center [206, 500] width 137 height 16
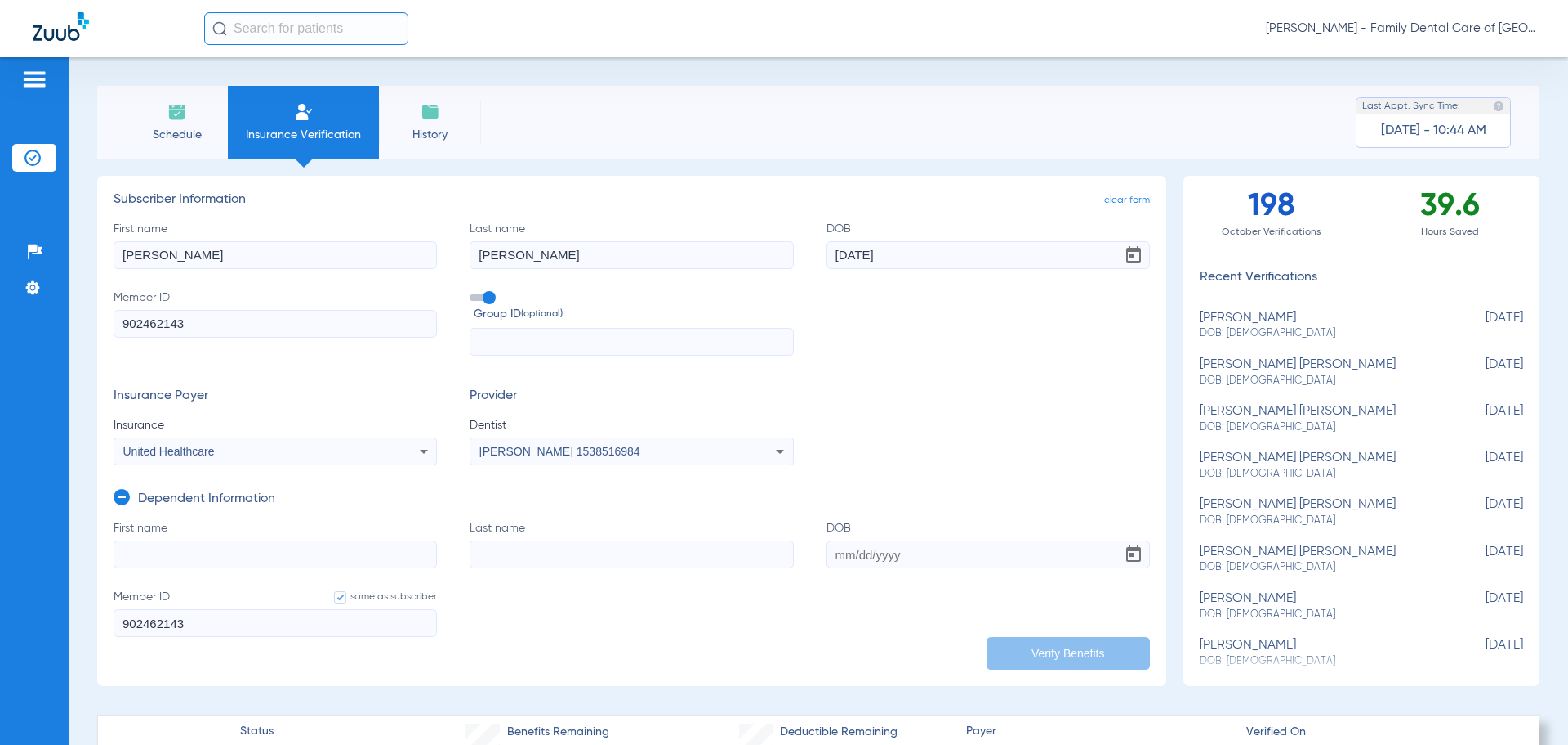
click at [252, 545] on input "First name" at bounding box center [275, 554] width 323 height 28
type input "[PERSON_NAME]"
type input "[DATE]"
click at [1053, 658] on button "Verify Benefits" at bounding box center [1068, 653] width 164 height 33
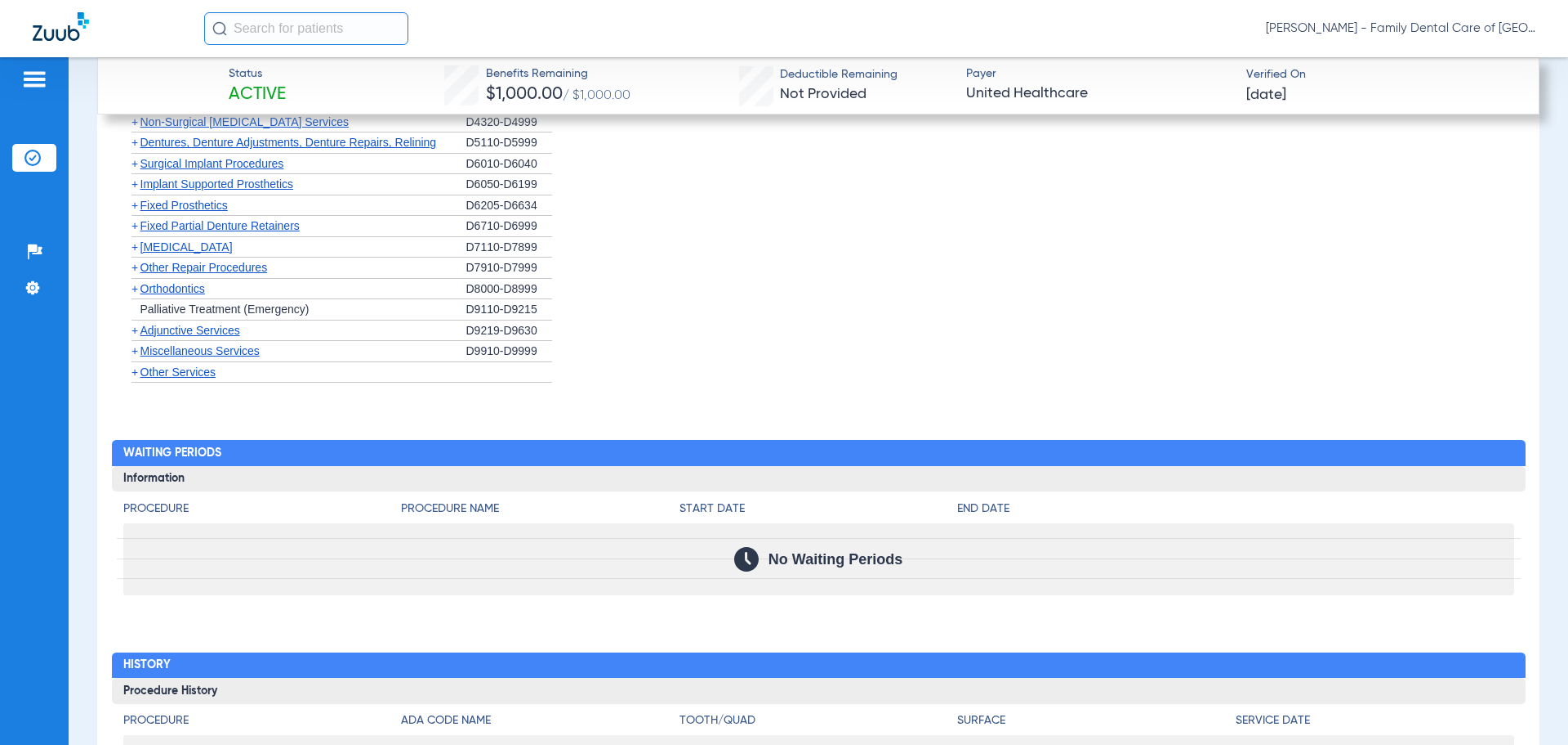
scroll to position [2207, 0]
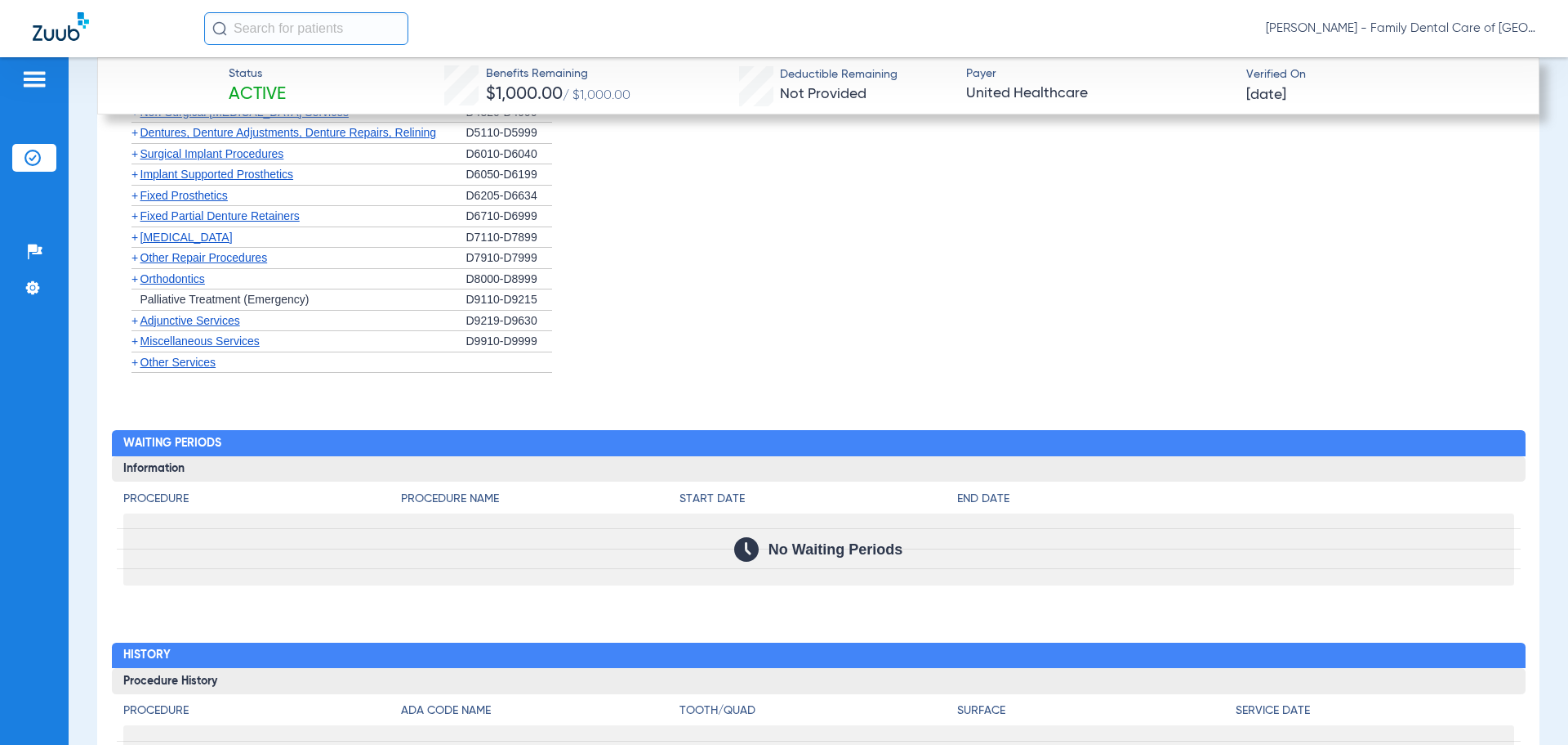
click at [188, 286] on span "Orthodontics" at bounding box center [173, 279] width 64 height 13
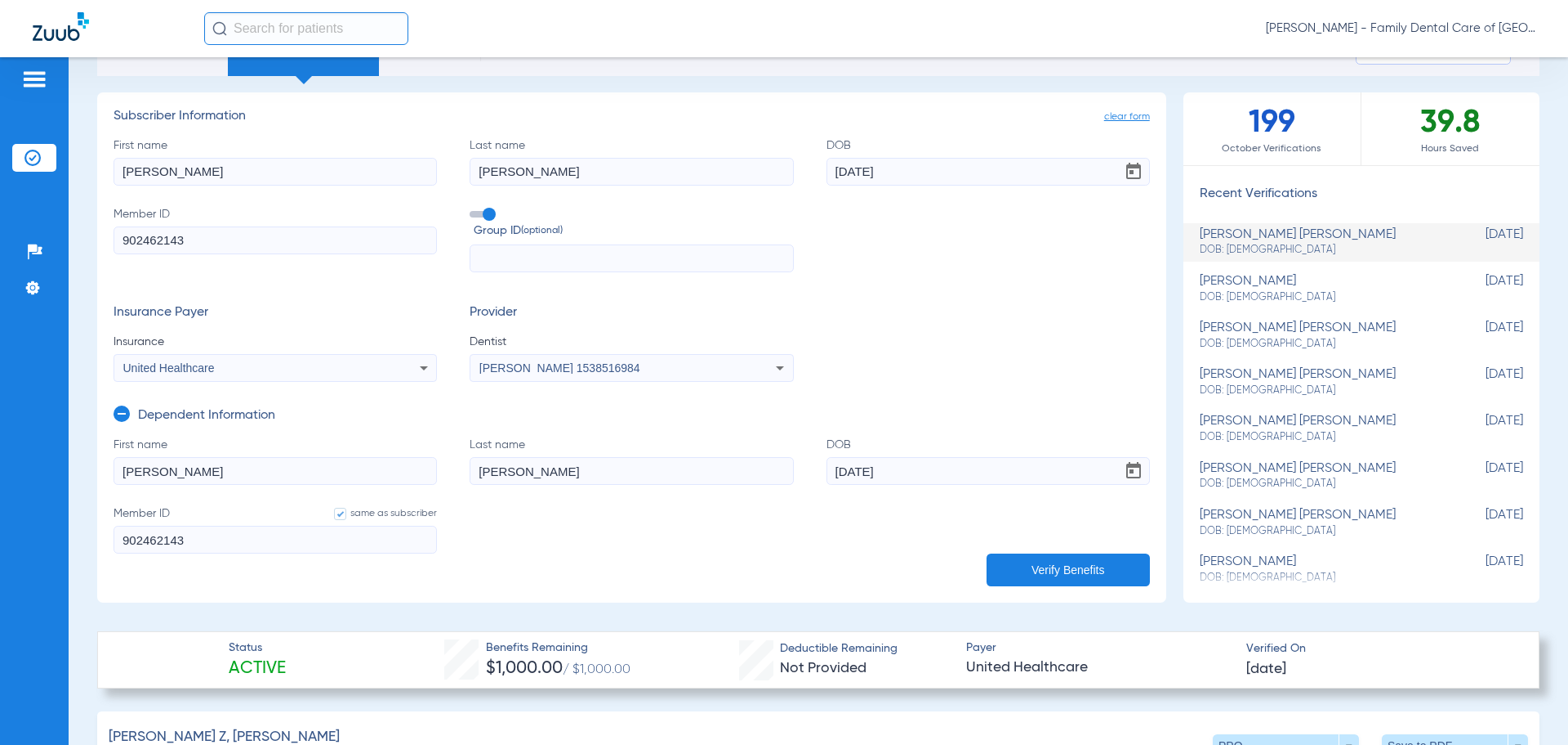
scroll to position [0, 0]
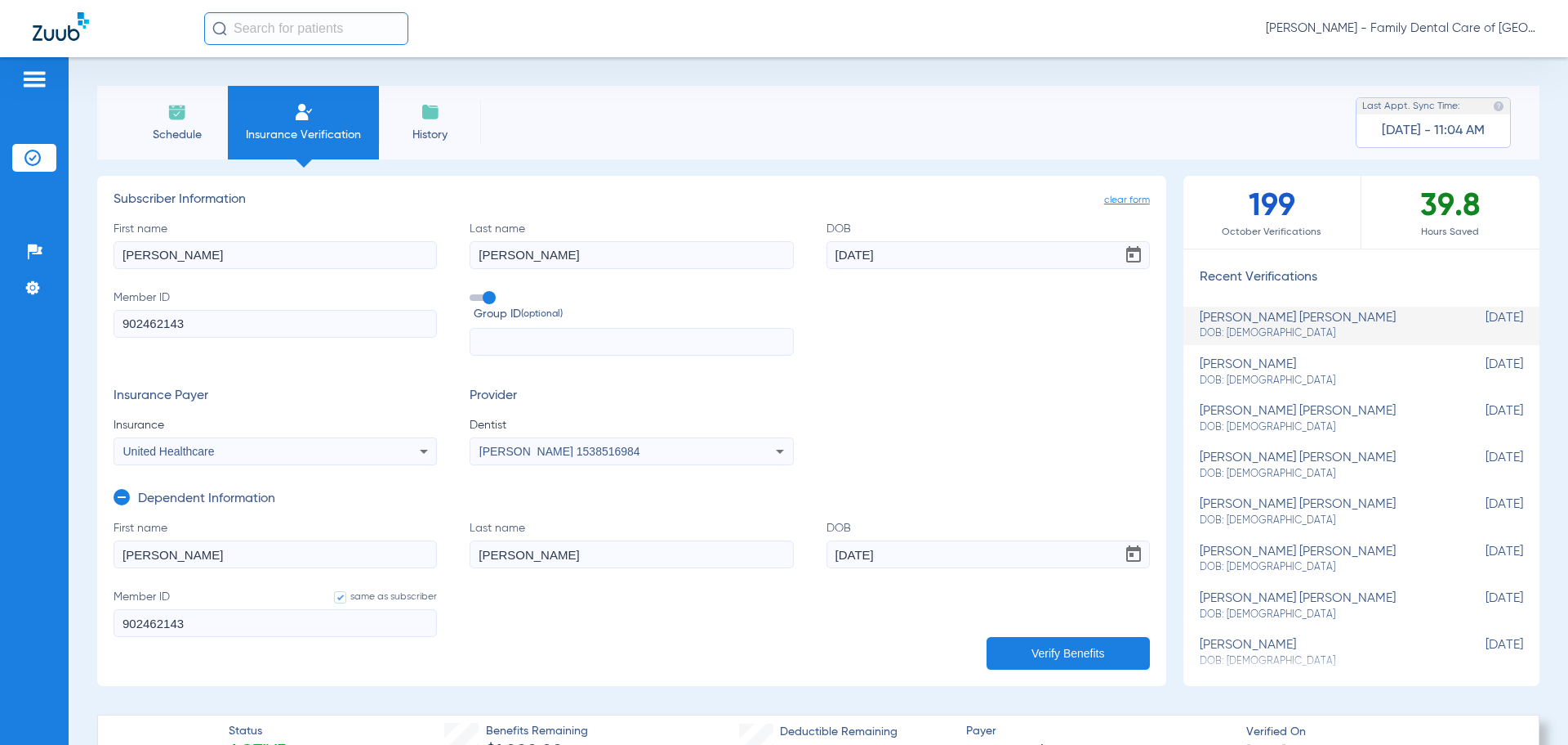
click at [1128, 206] on span "clear form" at bounding box center [1127, 200] width 46 height 16
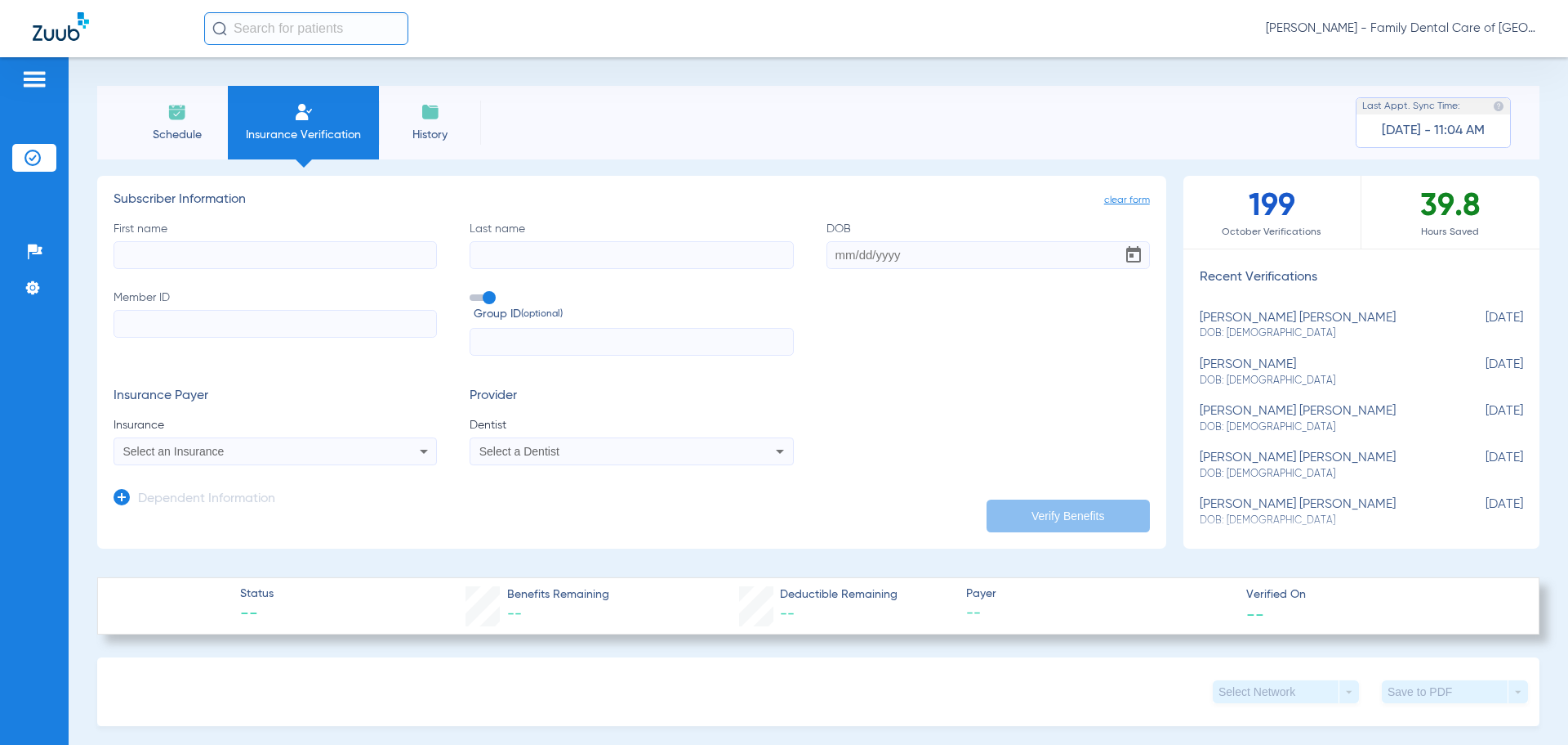
click at [295, 250] on input "First name" at bounding box center [275, 255] width 323 height 28
type input "[PERSON_NAME]"
click at [561, 270] on div "First name [PERSON_NAME] Last name carusp DOB Member ID Group ID (optional)" at bounding box center [632, 288] width 1037 height 136
click at [562, 264] on input "carusp" at bounding box center [631, 255] width 323 height 28
type input "[PERSON_NAME]"
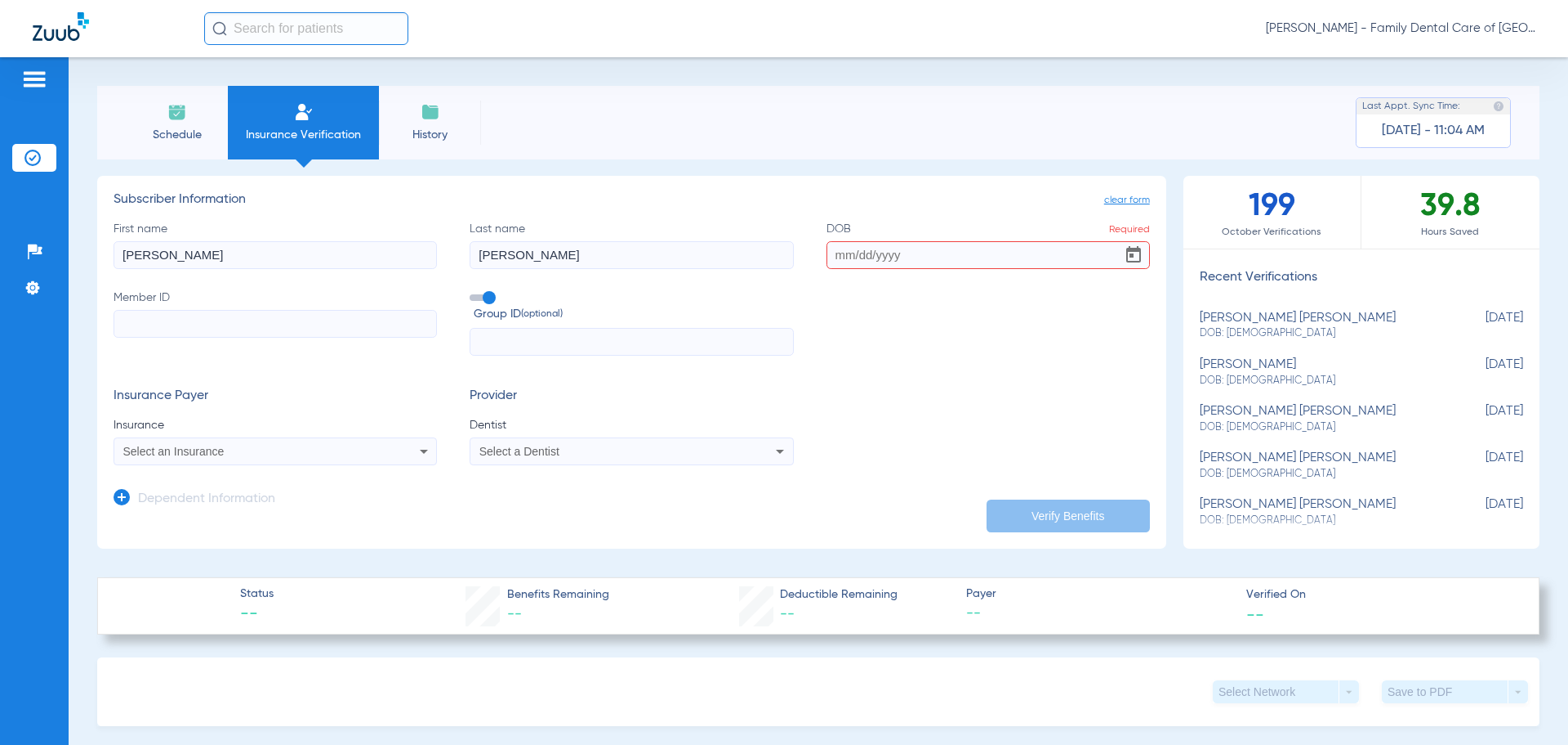
type input "0"
click at [850, 258] on input "132311985" at bounding box center [988, 255] width 323 height 28
type input "[DATE]"
click at [300, 322] on input "Member ID" at bounding box center [275, 324] width 323 height 28
type input "9"
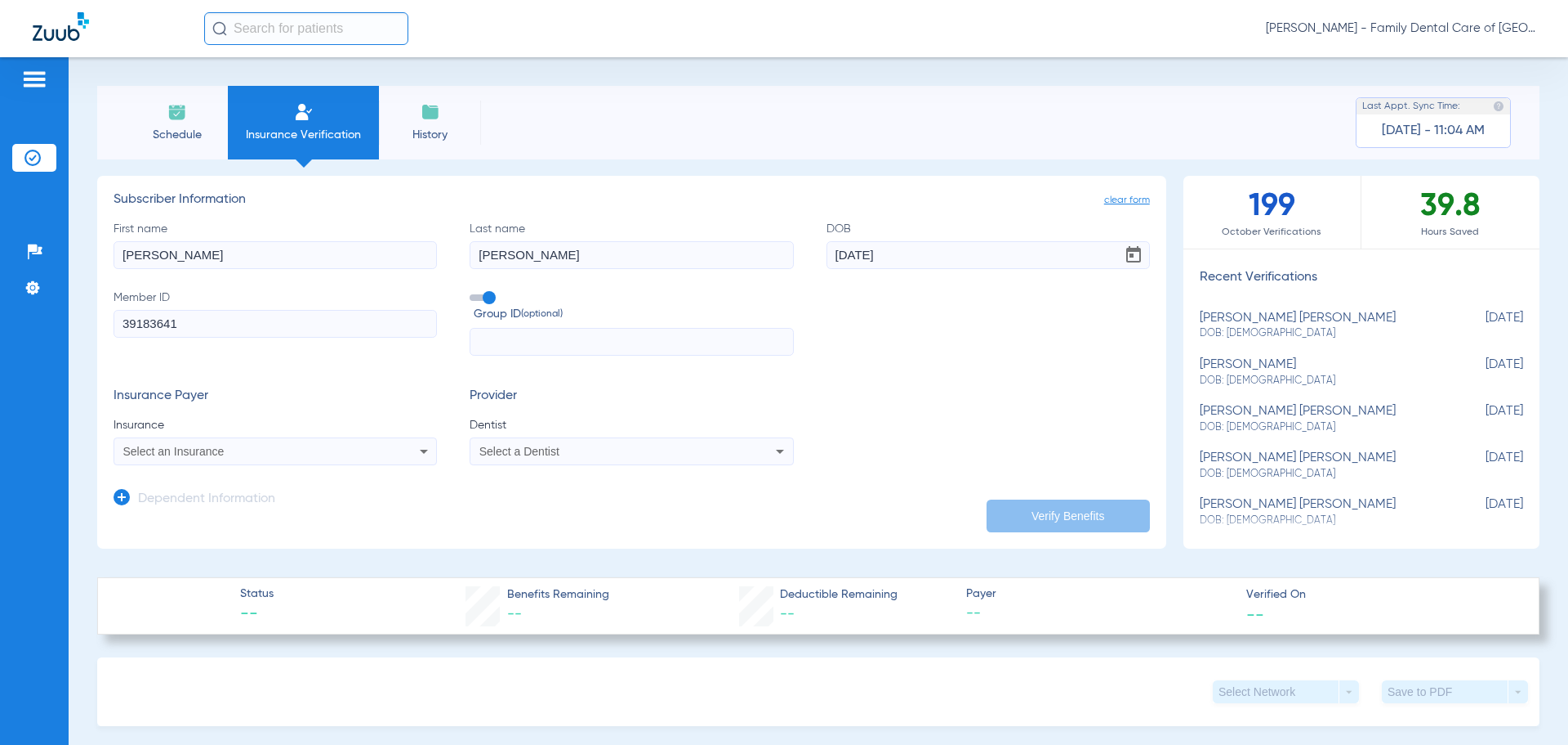
type input "39183641"
click at [299, 463] on mat-select "Select an Insurance" at bounding box center [275, 451] width 323 height 28
click at [299, 457] on div "Select an Insurance" at bounding box center [245, 451] width 244 height 12
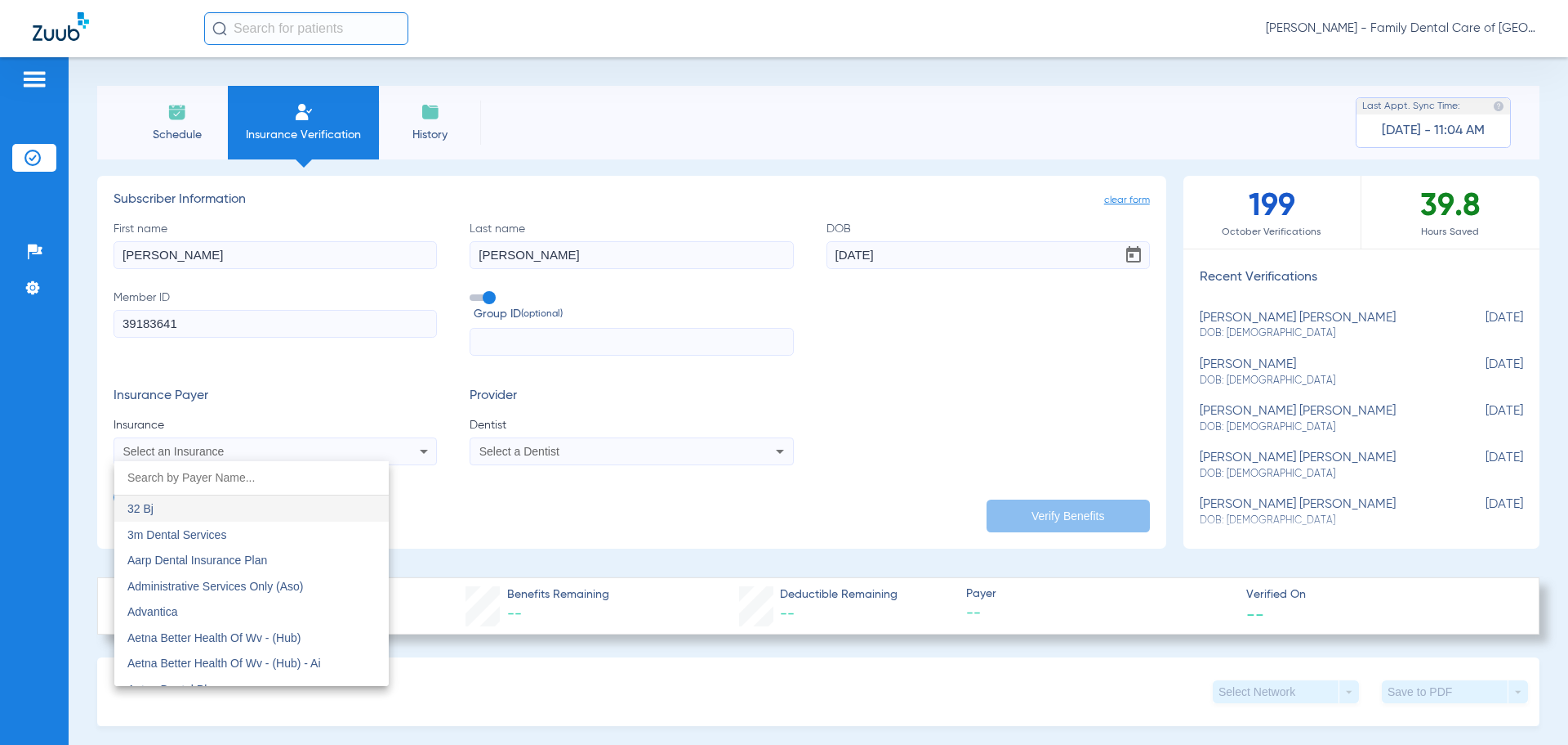
click at [274, 481] on input "dropdown search" at bounding box center [252, 477] width 275 height 34
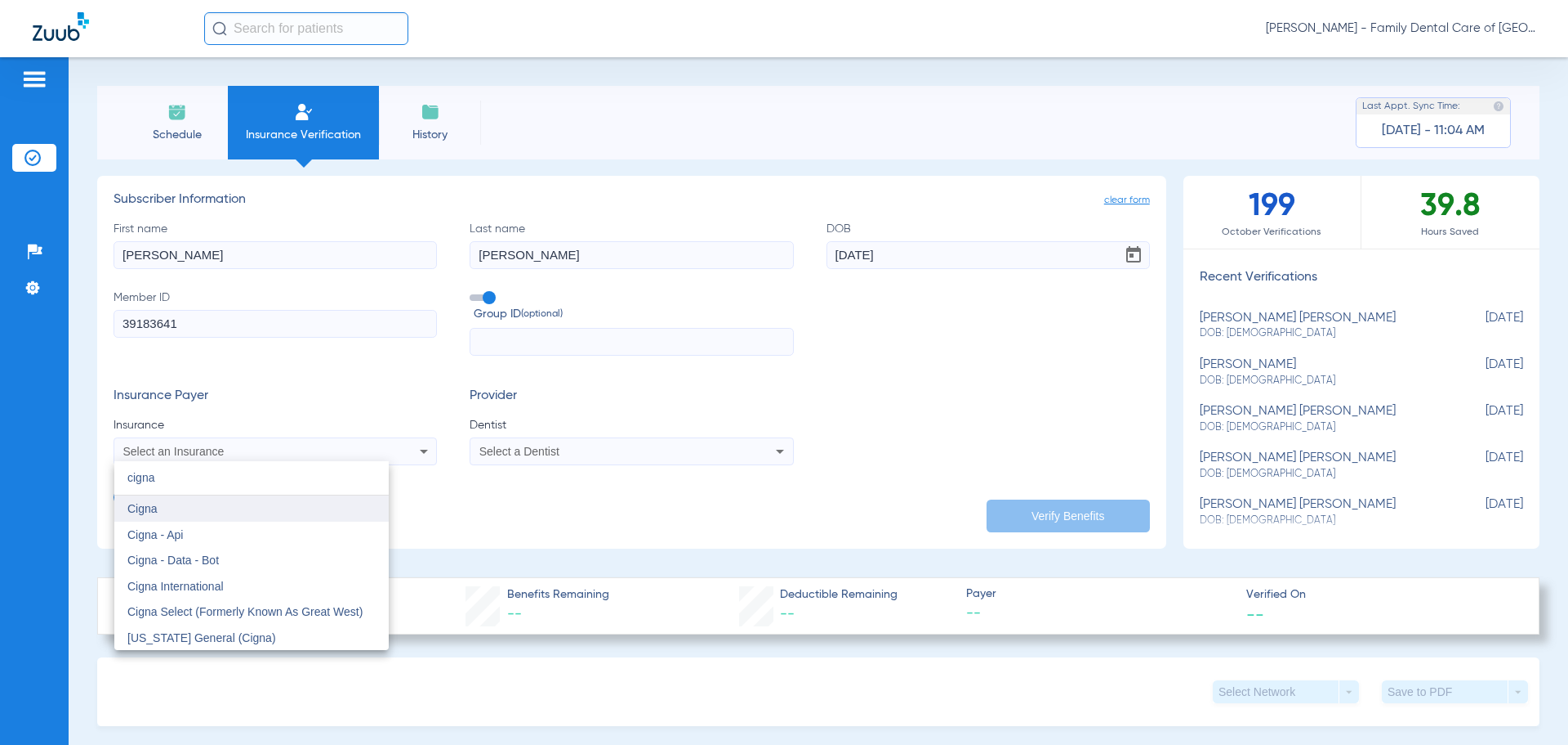
type input "cigna"
click at [284, 509] on mat-option "Cigna" at bounding box center [252, 509] width 275 height 26
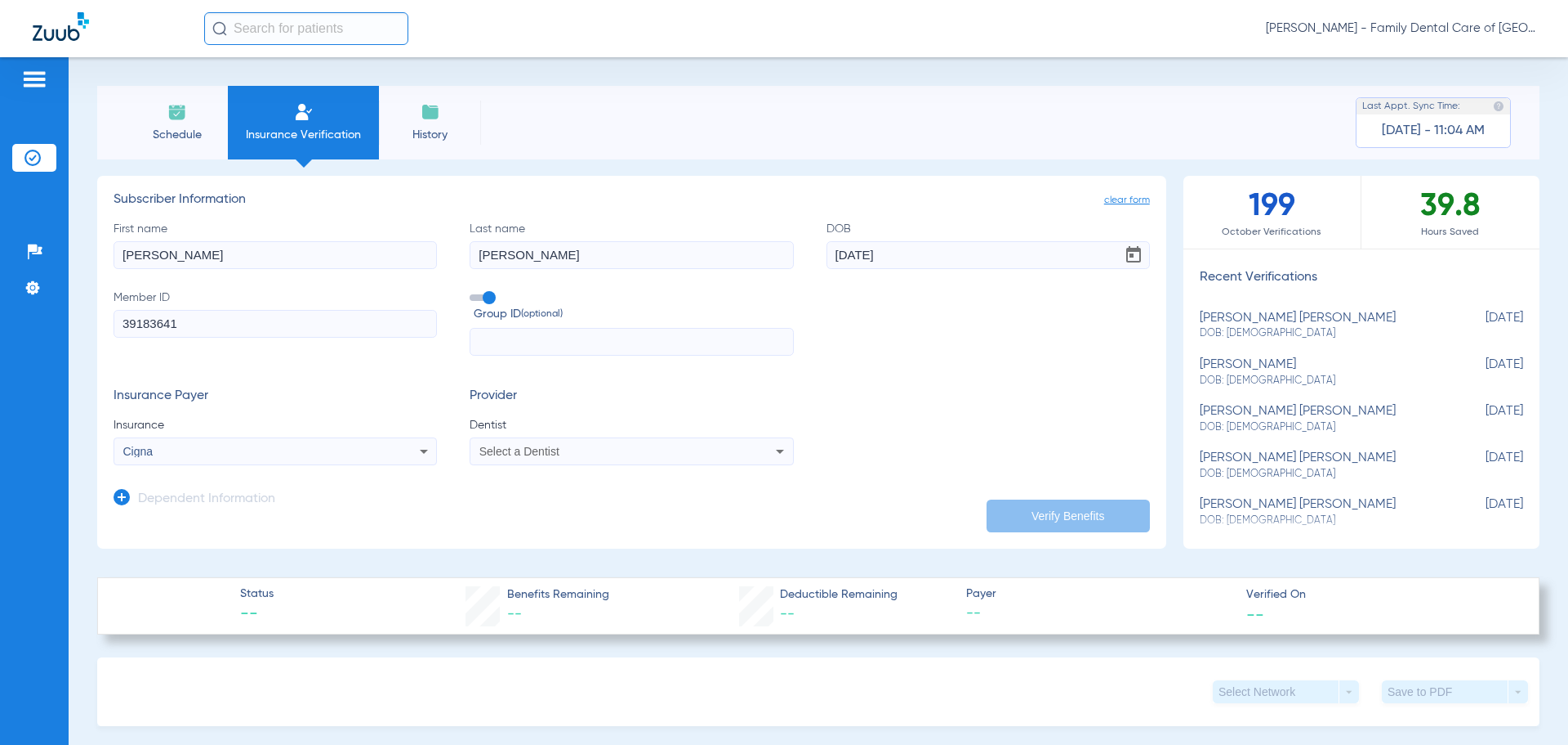
click at [557, 460] on div "Select a Dentist" at bounding box center [631, 451] width 322 height 20
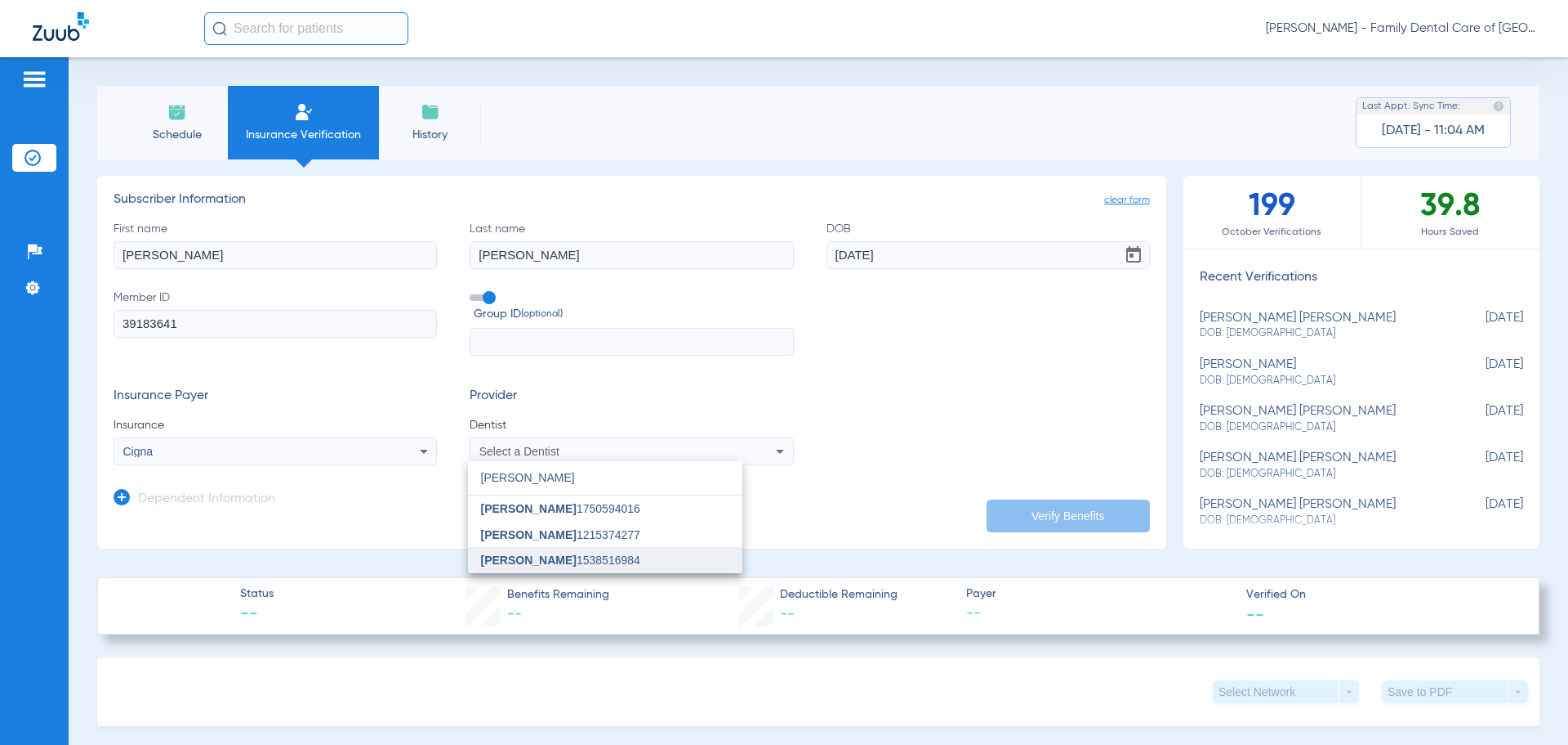
type input "[PERSON_NAME]"
click at [675, 558] on mat-option "[PERSON_NAME] 1538516984" at bounding box center [605, 560] width 275 height 26
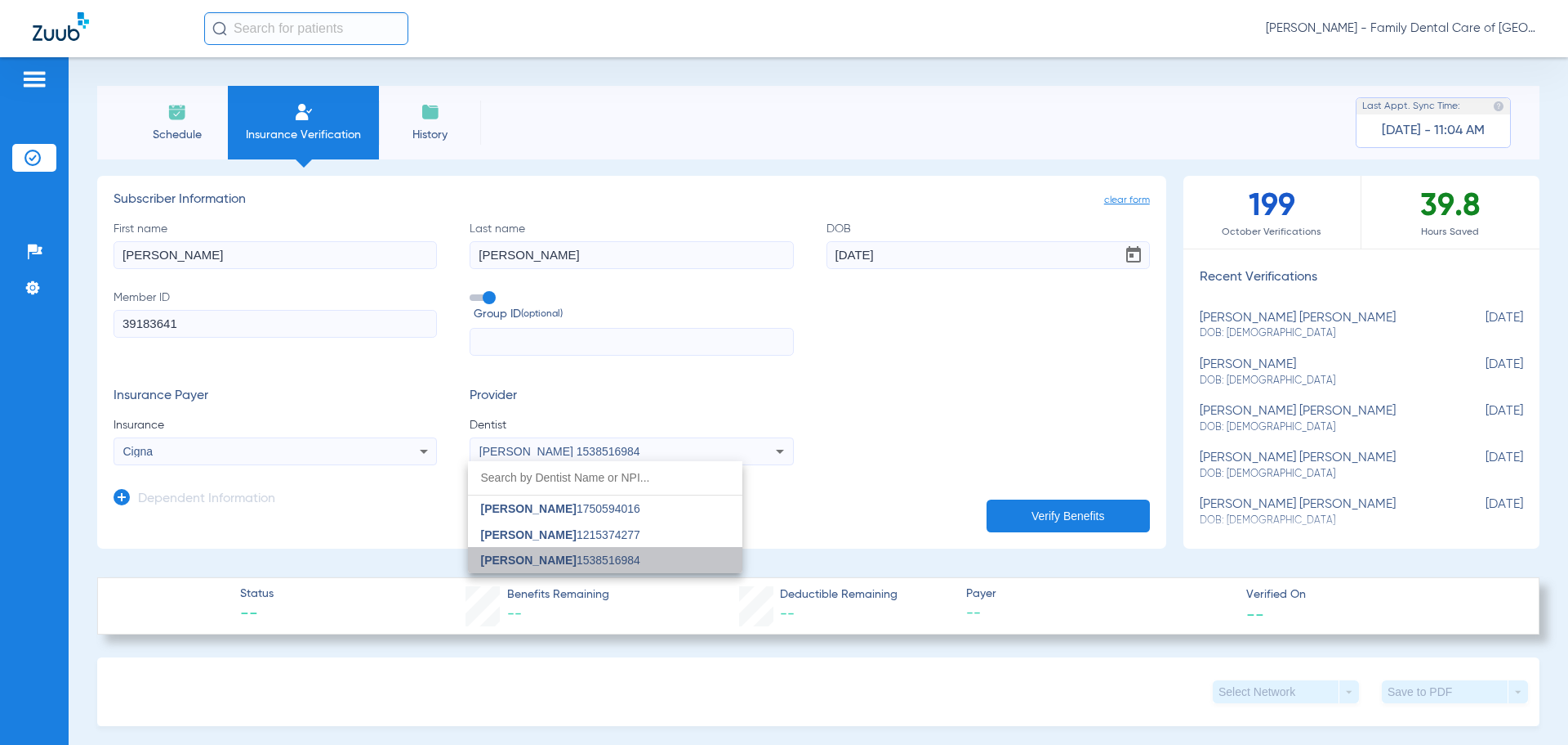
click at [832, 497] on app-dependent-form "Dependent Information" at bounding box center [632, 492] width 1037 height 55
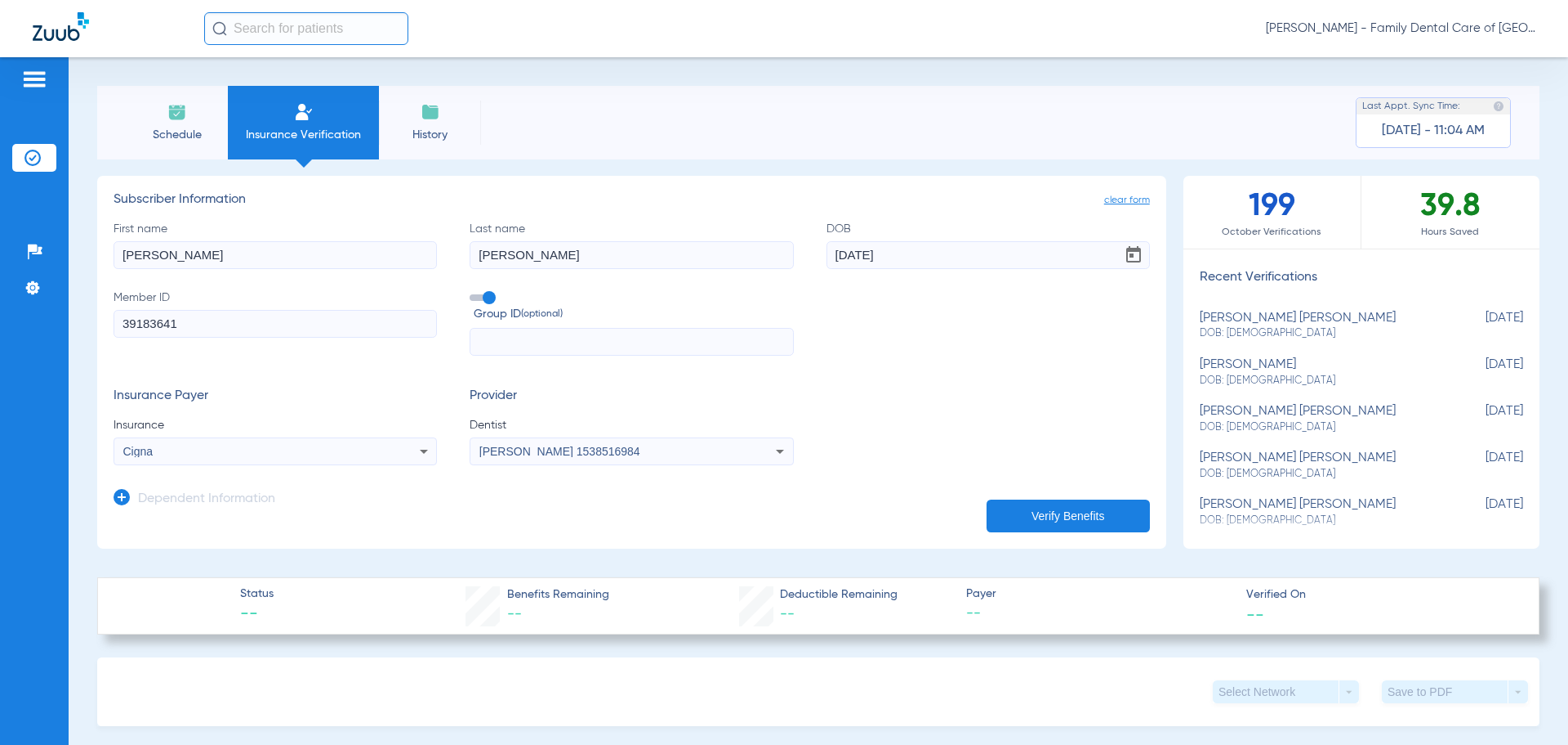
click at [1027, 523] on button "Verify Benefits" at bounding box center [1068, 516] width 164 height 33
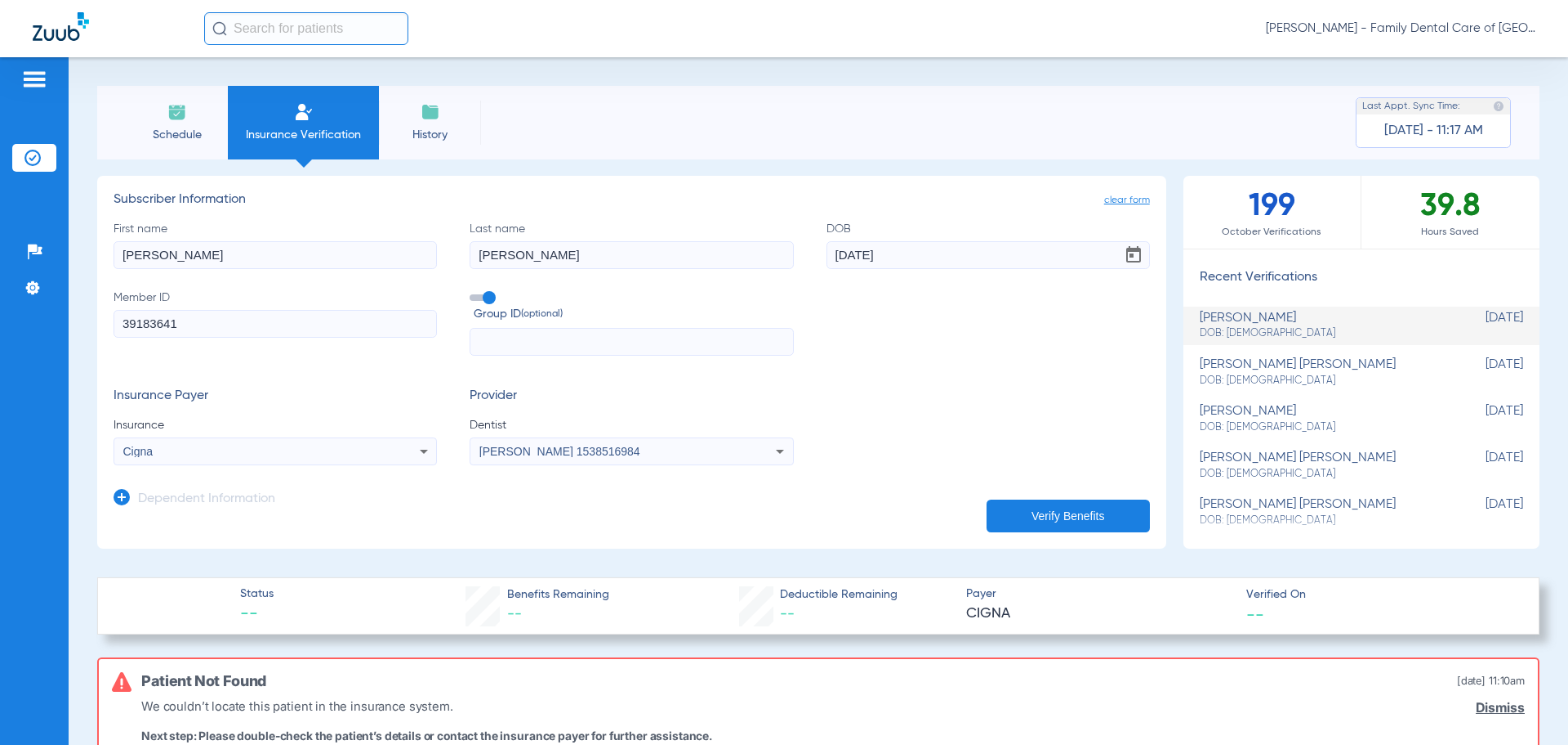
click at [86, 80] on div "Schedule Insurance Verification History Last Appt. Sync Time: [DATE] - 11:17 AM…" at bounding box center [818, 401] width 1500 height 687
